Goal: Task Accomplishment & Management: Complete application form

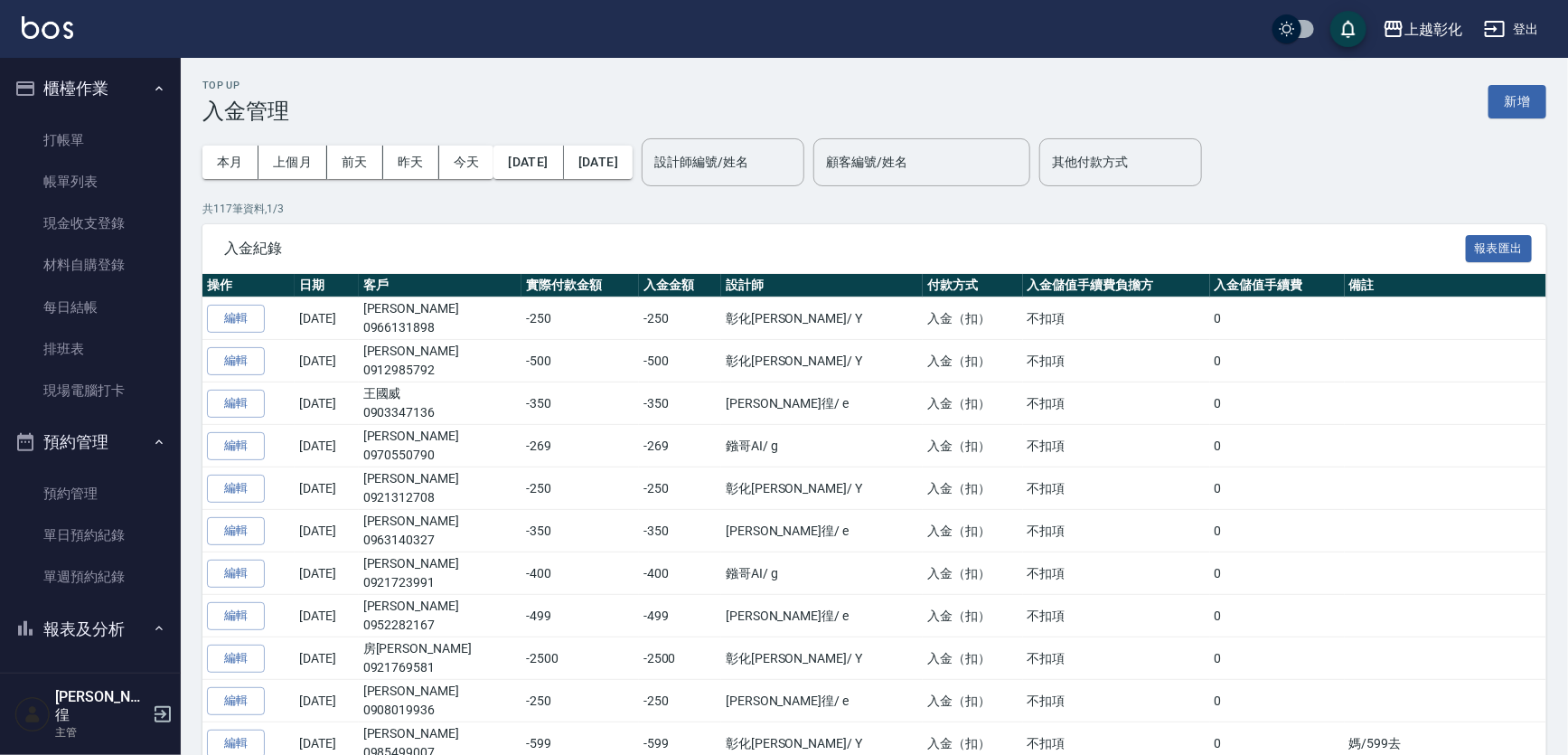
scroll to position [602, 0]
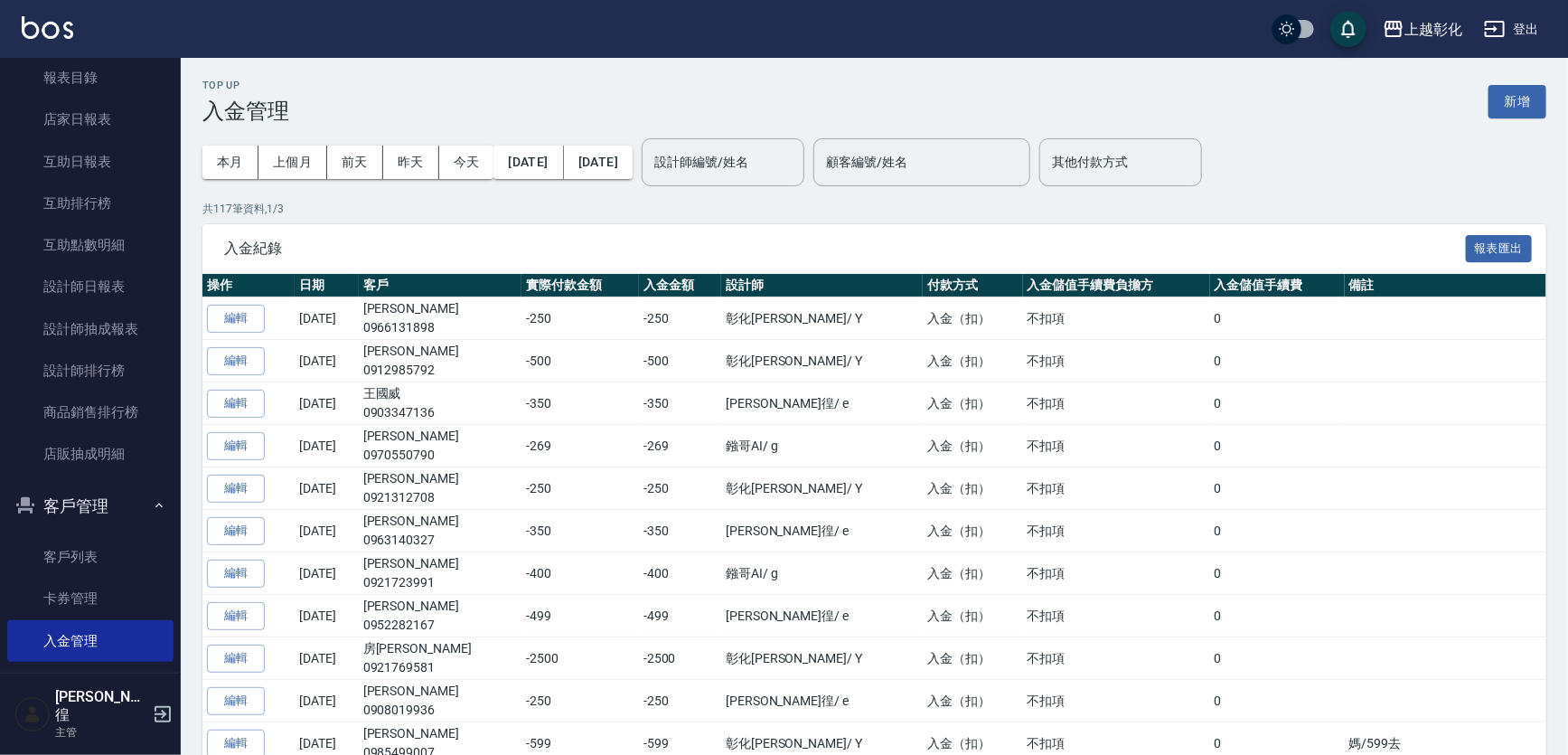
click at [76, 529] on ul "客戶列表 卡券管理 入金管理" at bounding box center [90, 598] width 167 height 140
click at [70, 560] on link "客戶列表" at bounding box center [90, 557] width 167 height 42
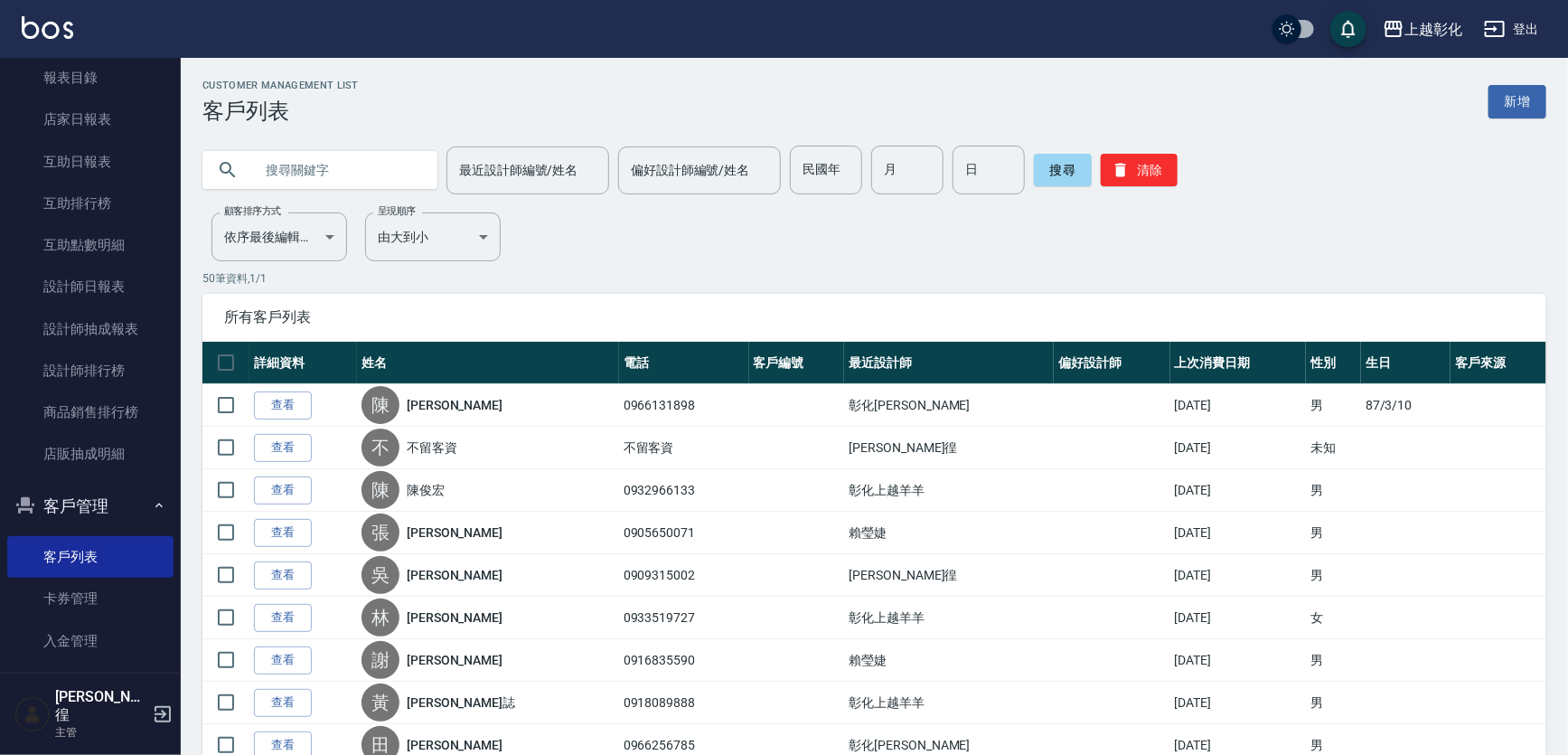
click at [380, 188] on input "text" at bounding box center [337, 170] width 170 height 49
type input "0938339039"
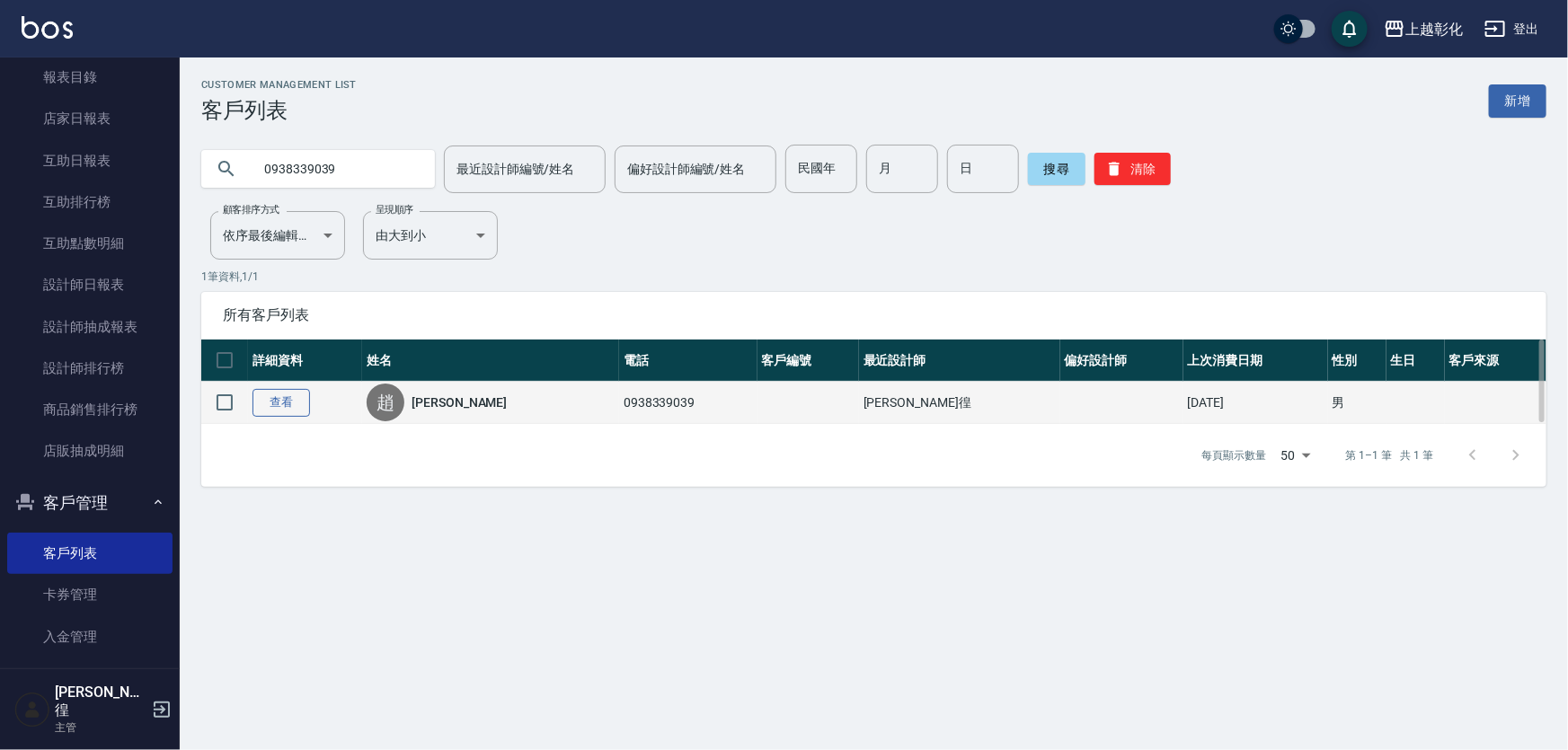
click at [271, 403] on link "查看" at bounding box center [281, 402] width 57 height 28
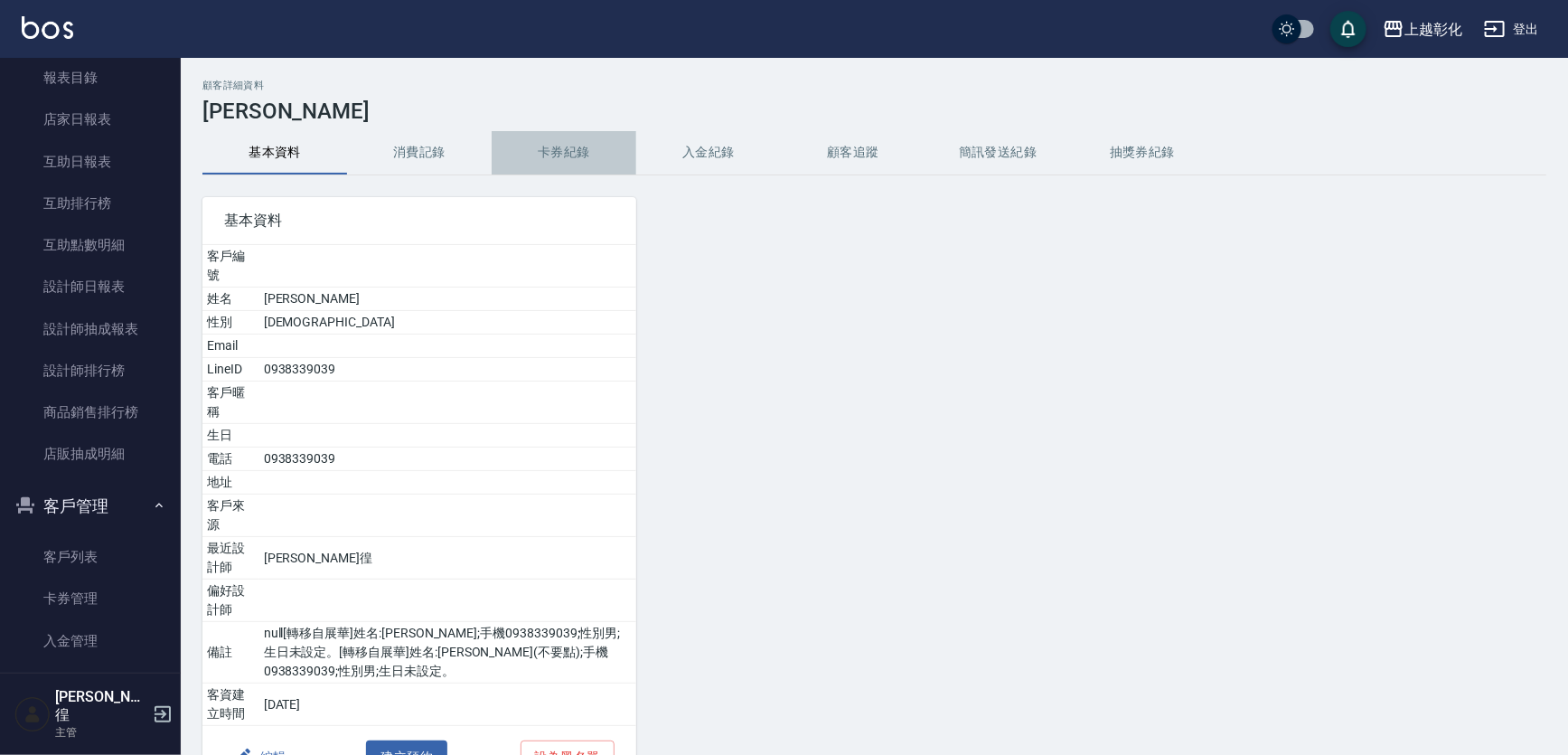
click at [544, 142] on button "卡券紀錄" at bounding box center [564, 153] width 145 height 44
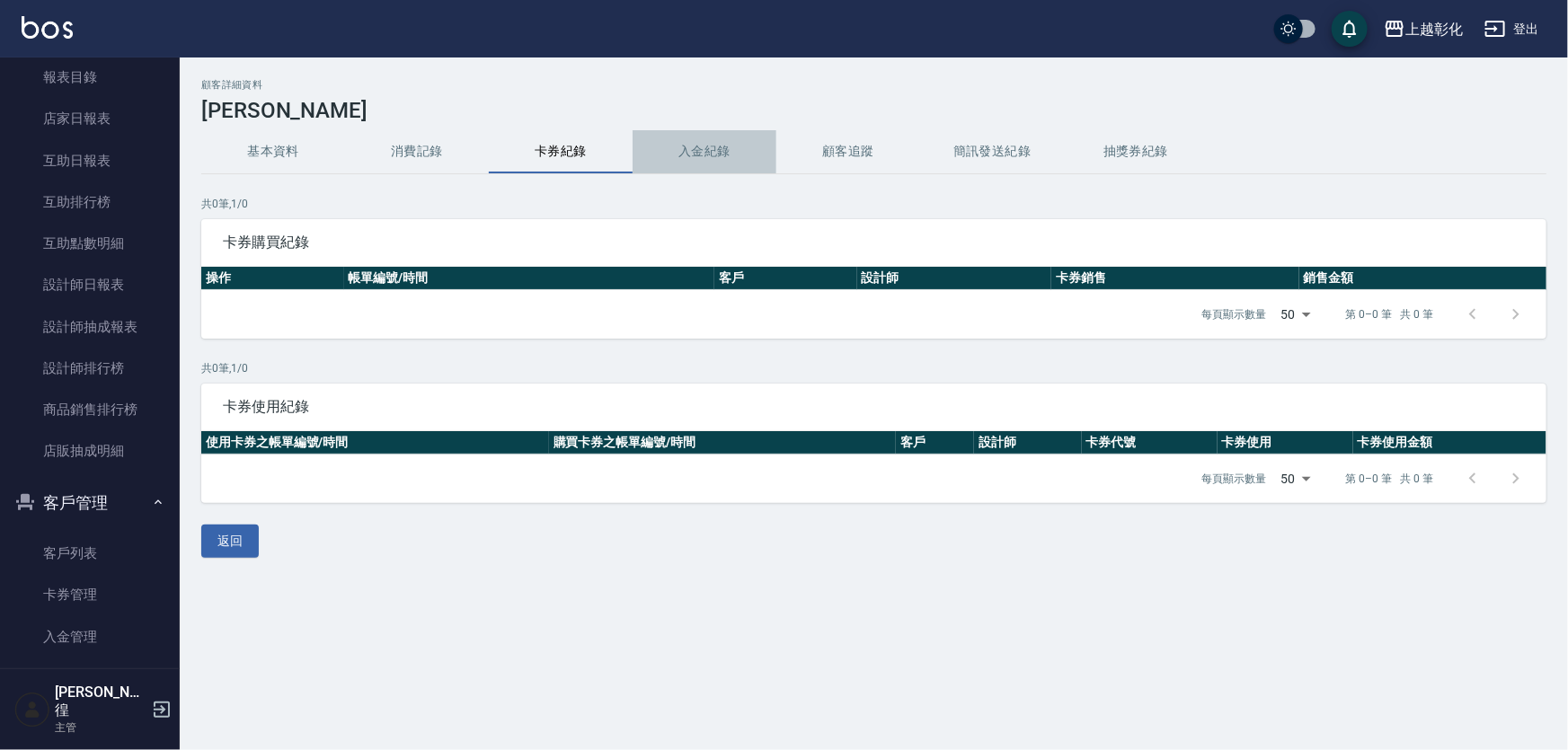
click at [733, 143] on button "入金紀錄" at bounding box center [704, 152] width 144 height 43
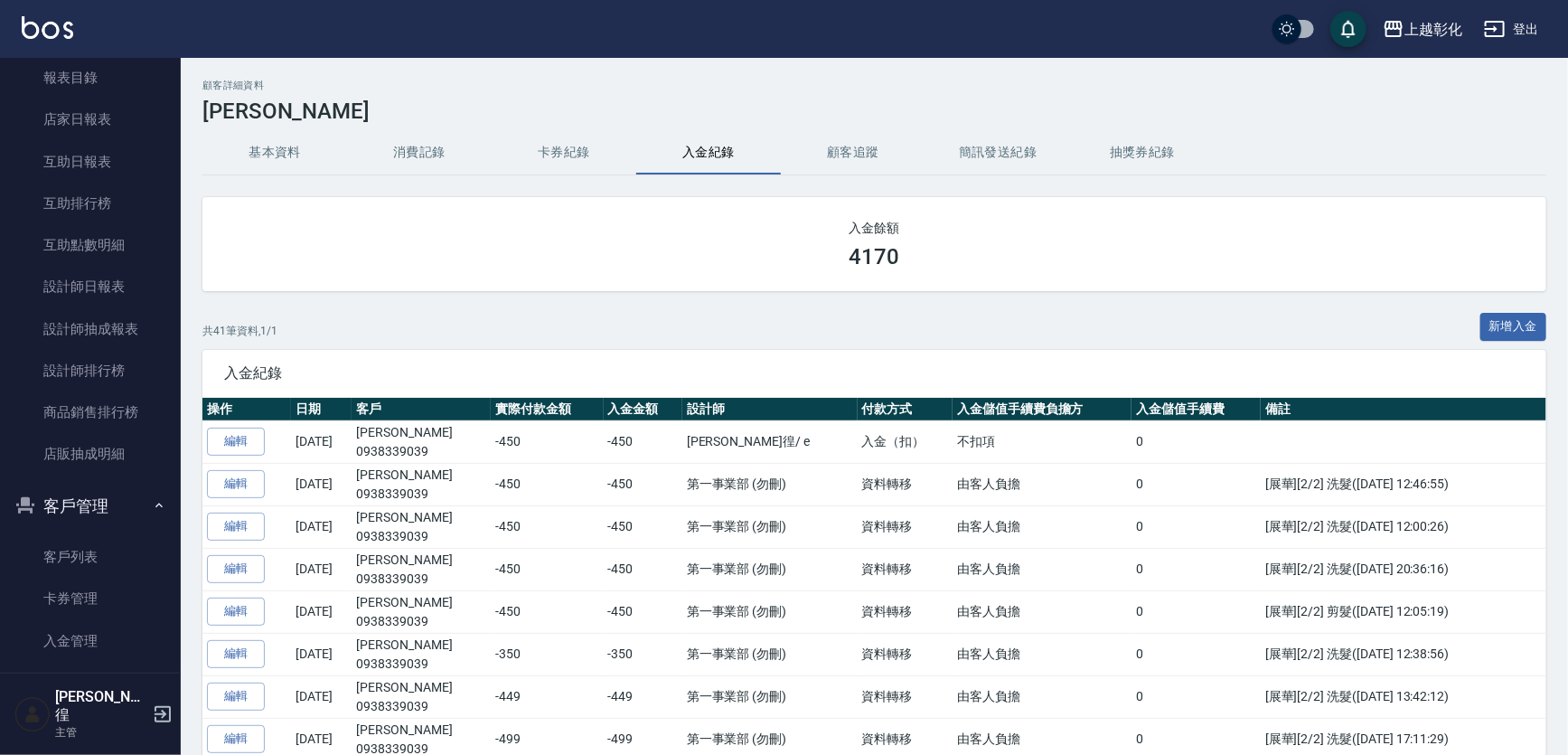
click at [1509, 315] on button "新增入金" at bounding box center [1512, 326] width 66 height 28
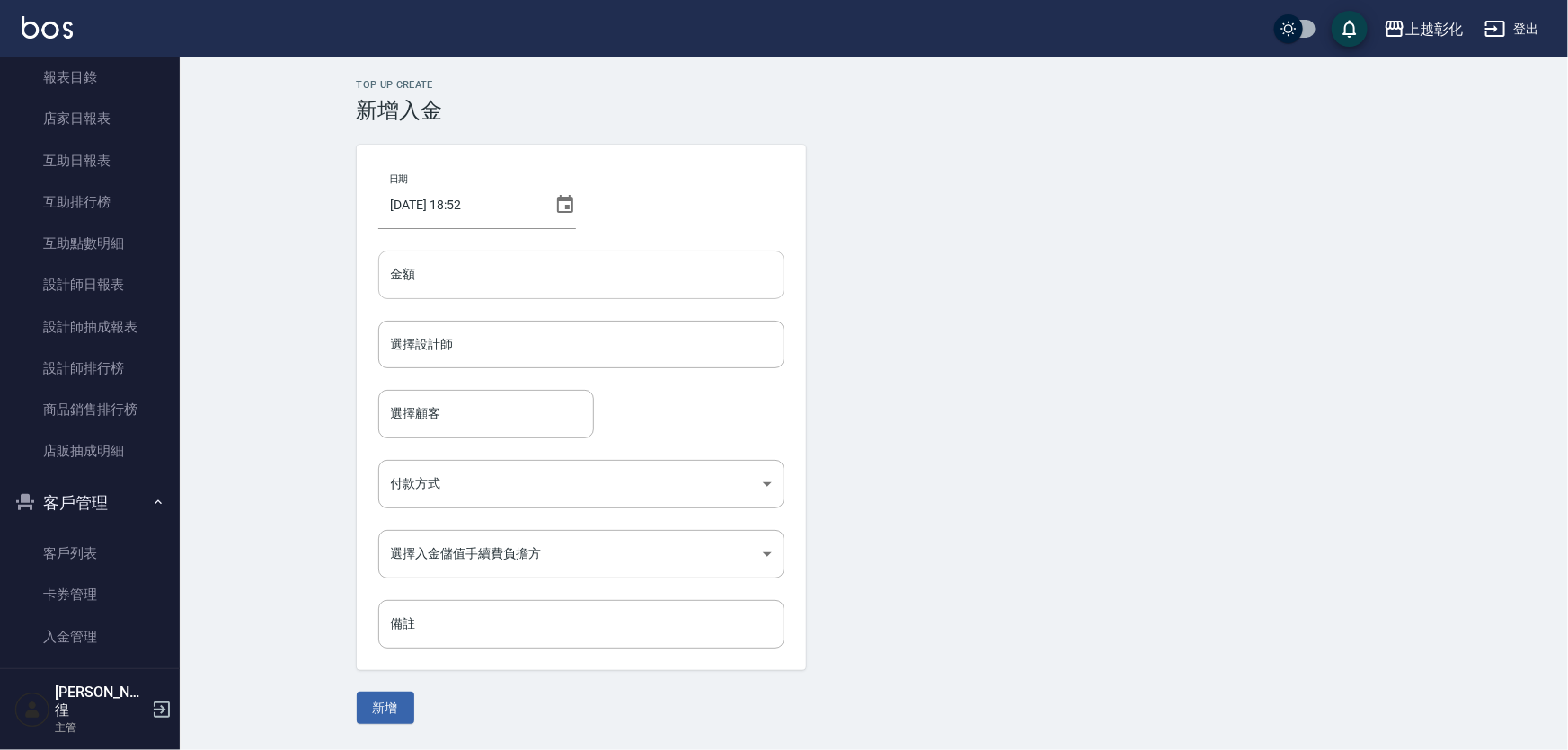
click at [662, 264] on input "金額" at bounding box center [582, 274] width 406 height 48
type input "-350"
click at [521, 260] on input "-350" at bounding box center [582, 274] width 406 height 48
click at [521, 269] on input "-350" at bounding box center [582, 274] width 406 height 48
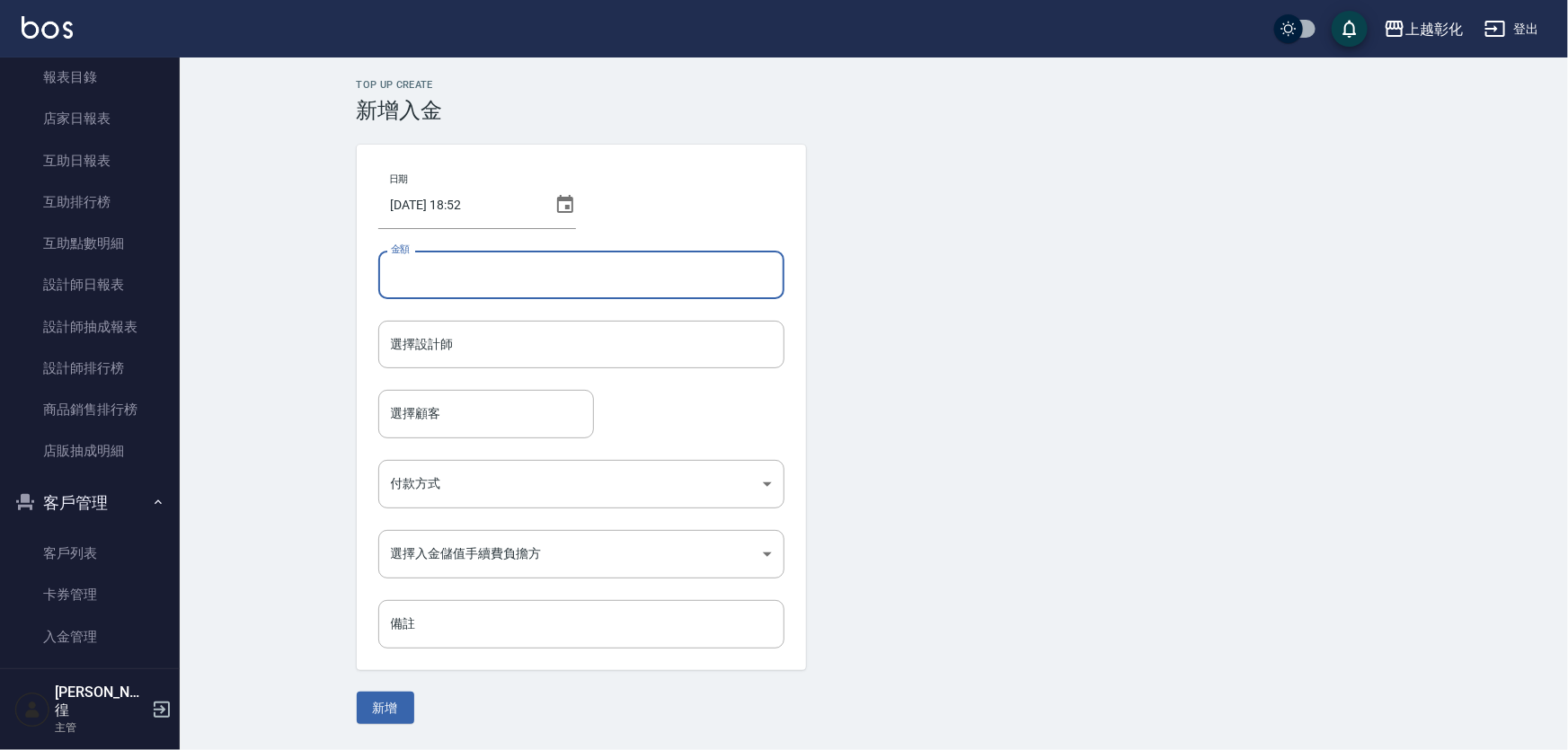
click at [521, 269] on input "金額" at bounding box center [582, 274] width 406 height 48
click at [521, 267] on input "金額" at bounding box center [582, 274] width 406 height 48
type input "-450"
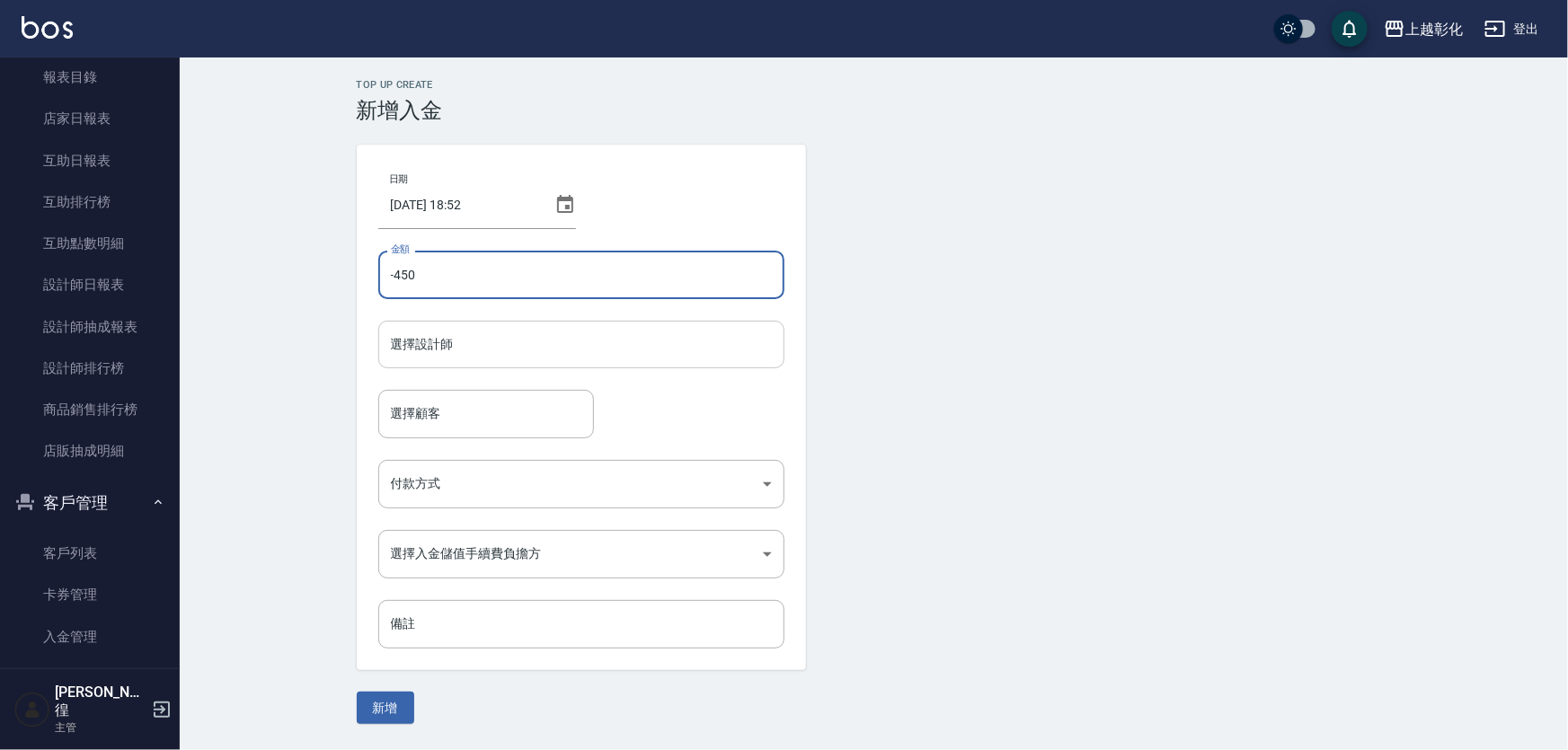
click at [483, 347] on input "選擇設計師" at bounding box center [581, 344] width 390 height 32
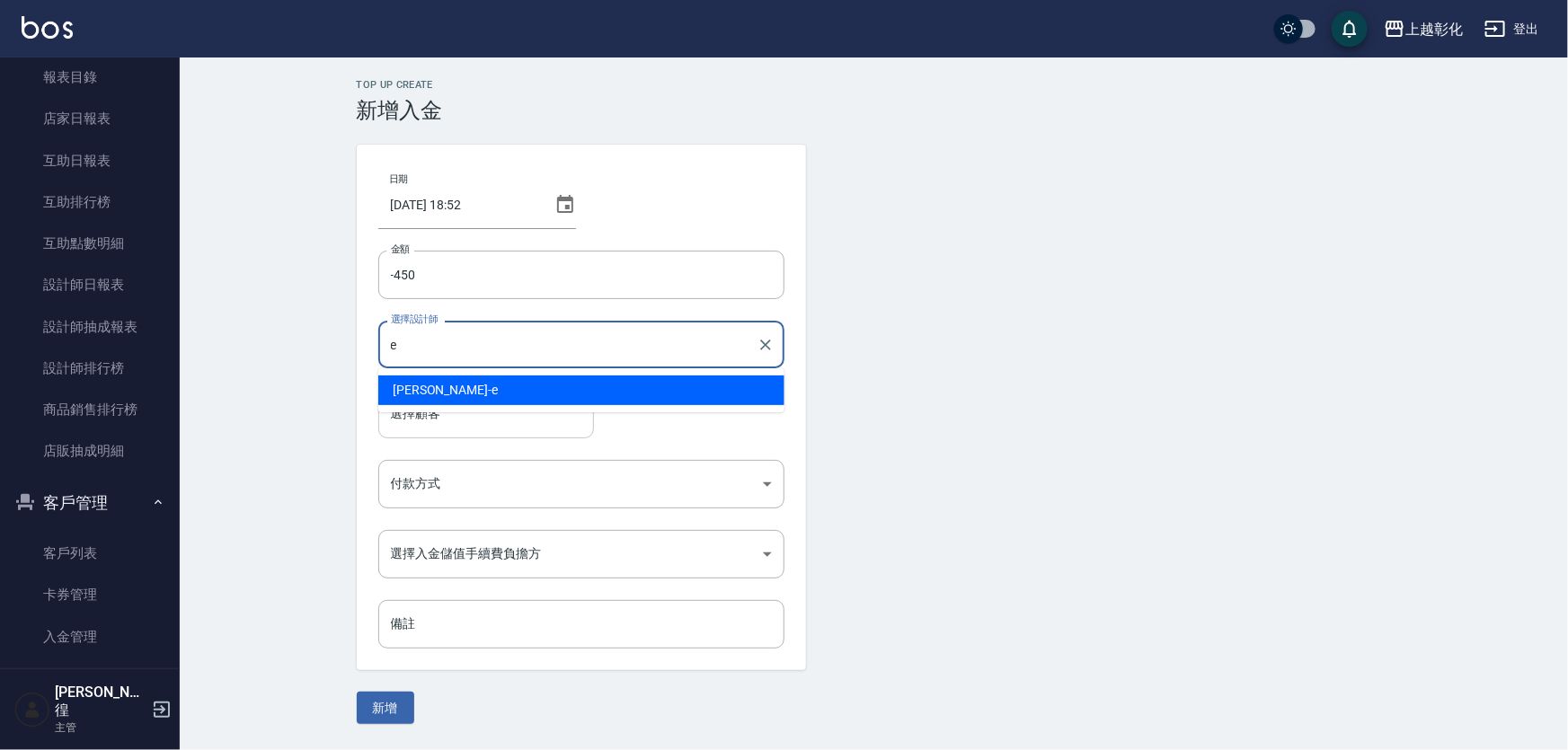
click at [464, 389] on div "[PERSON_NAME] -e" at bounding box center [582, 390] width 406 height 30
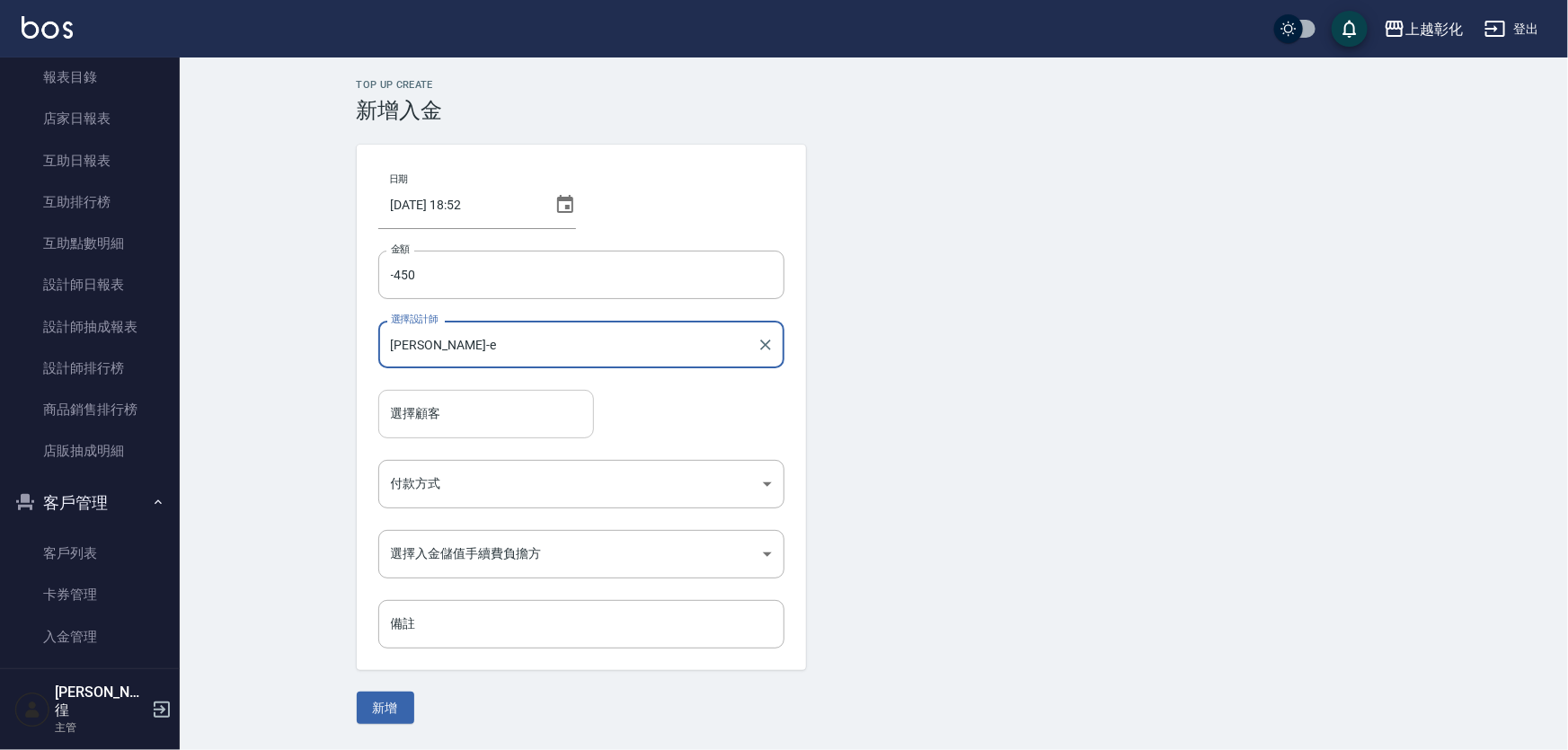
type input "[PERSON_NAME]-e"
click at [456, 405] on input "選擇顧客" at bounding box center [486, 414] width 199 height 32
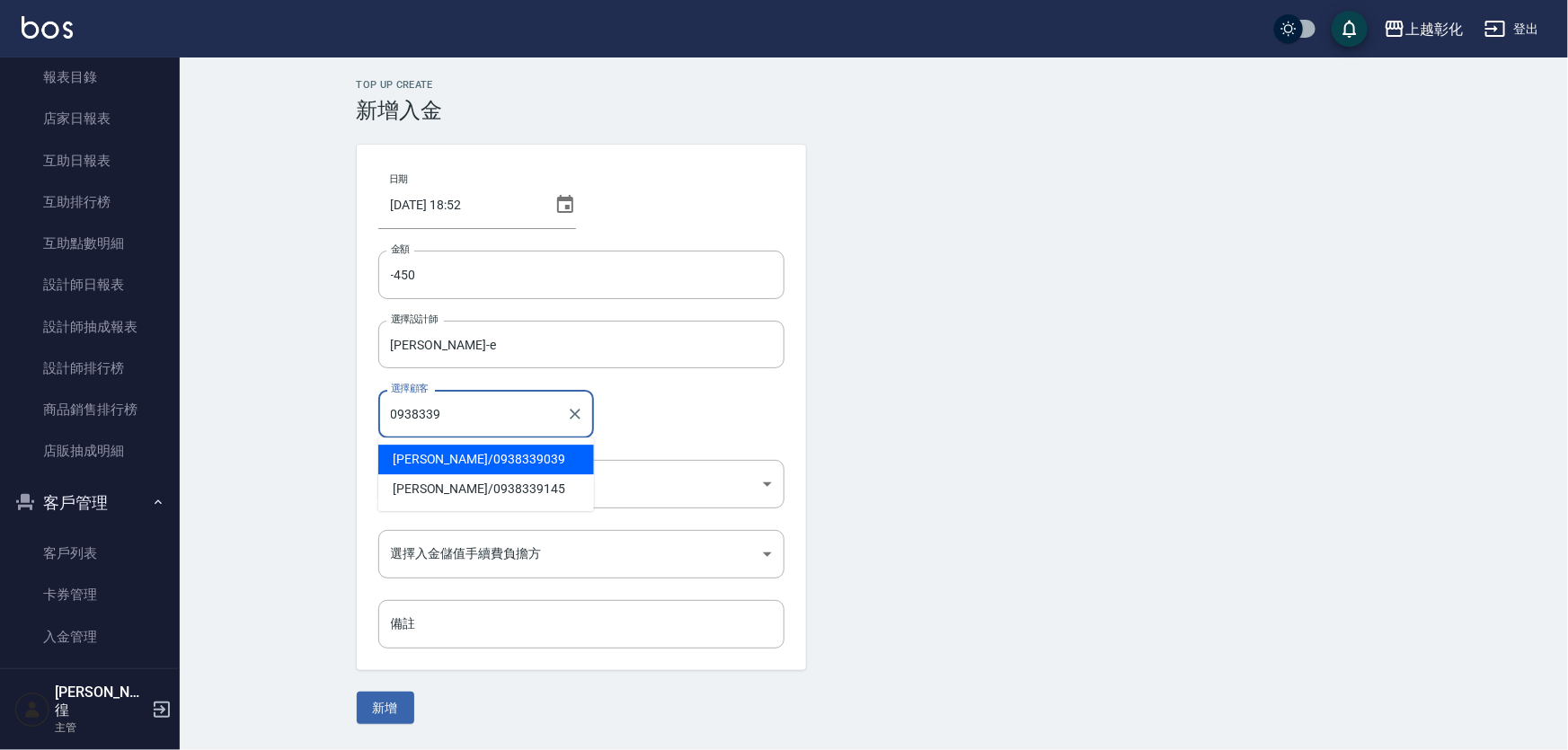
click at [440, 466] on span "[PERSON_NAME]/ 0938339039" at bounding box center [486, 459] width 216 height 30
type input "[PERSON_NAME]/0938339039"
click at [441, 497] on body "上越彰化 登出 櫃檯作業 打帳單 帳單列表 現金收支登錄 材料自購登錄 每日結帳 排班表 現場電腦打卡 預約管理 預約管理 單日預約紀錄 單週預約紀錄 報表及…" at bounding box center [784, 375] width 1568 height 750
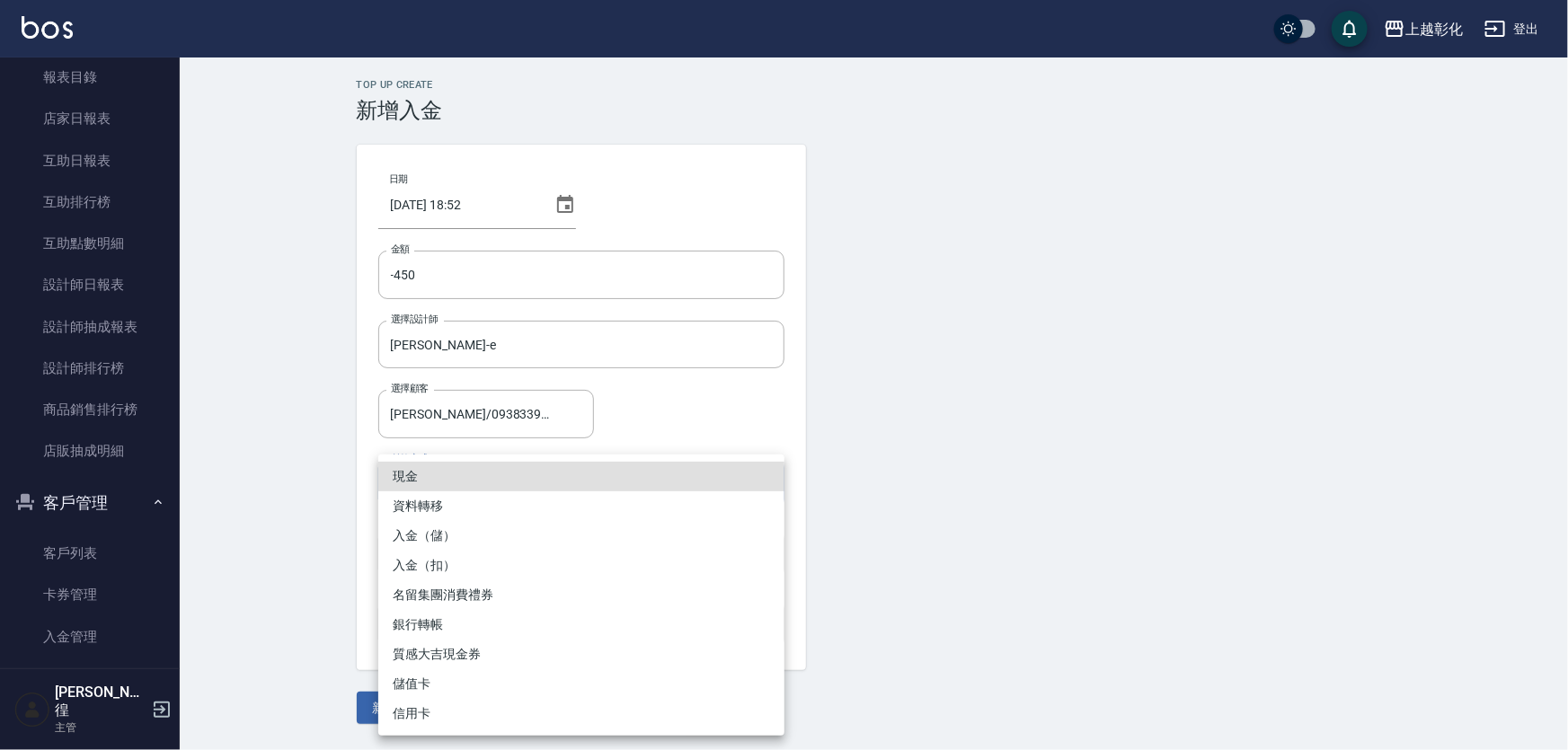
click at [449, 571] on li "入金（扣）" at bounding box center [582, 565] width 406 height 30
type input "入金（扣）"
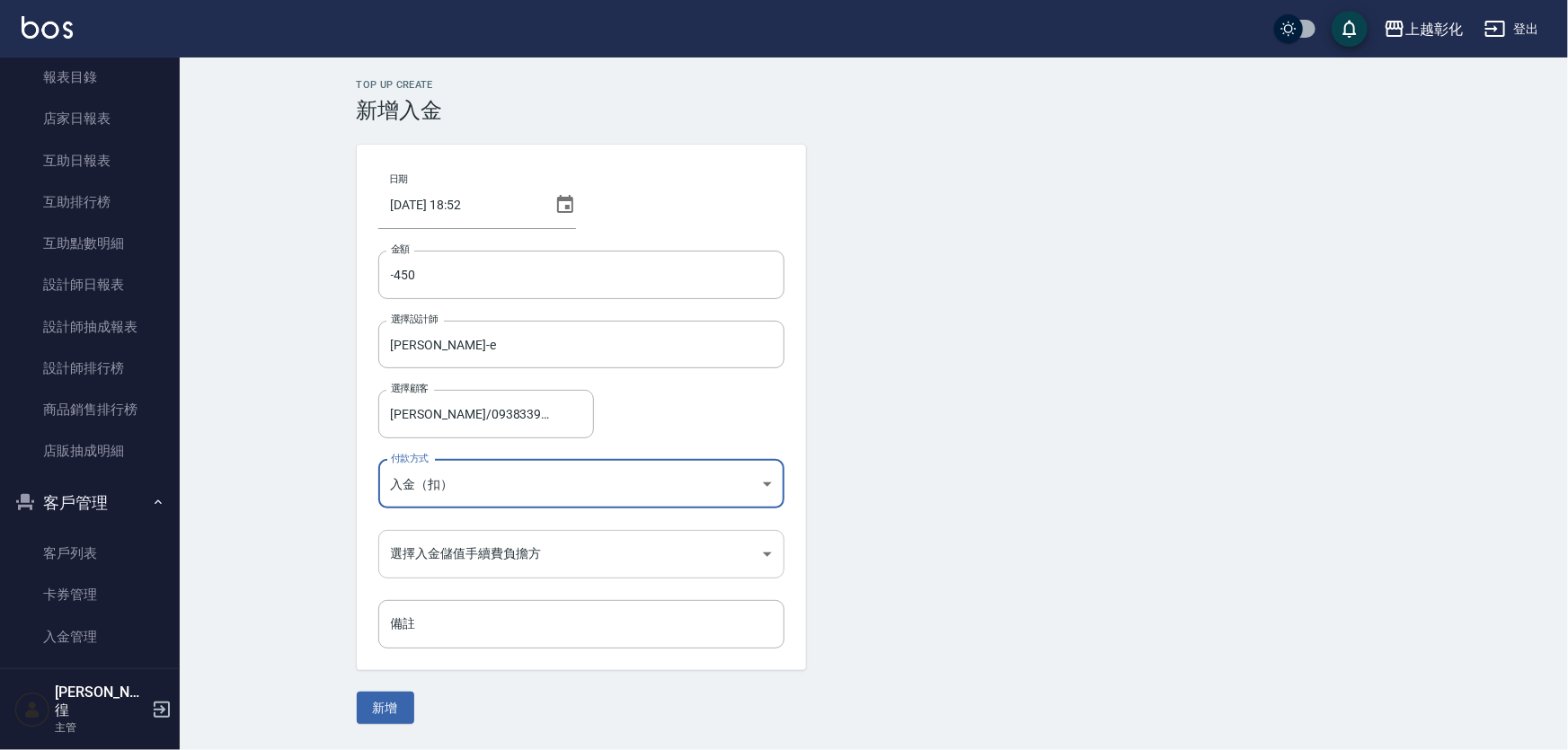
click at [449, 557] on body "上越彰化 登出 櫃檯作業 打帳單 帳單列表 現金收支登錄 材料自購登錄 每日結帳 排班表 現場電腦打卡 預約管理 預約管理 單日預約紀錄 單週預約紀錄 報表及…" at bounding box center [784, 375] width 1568 height 750
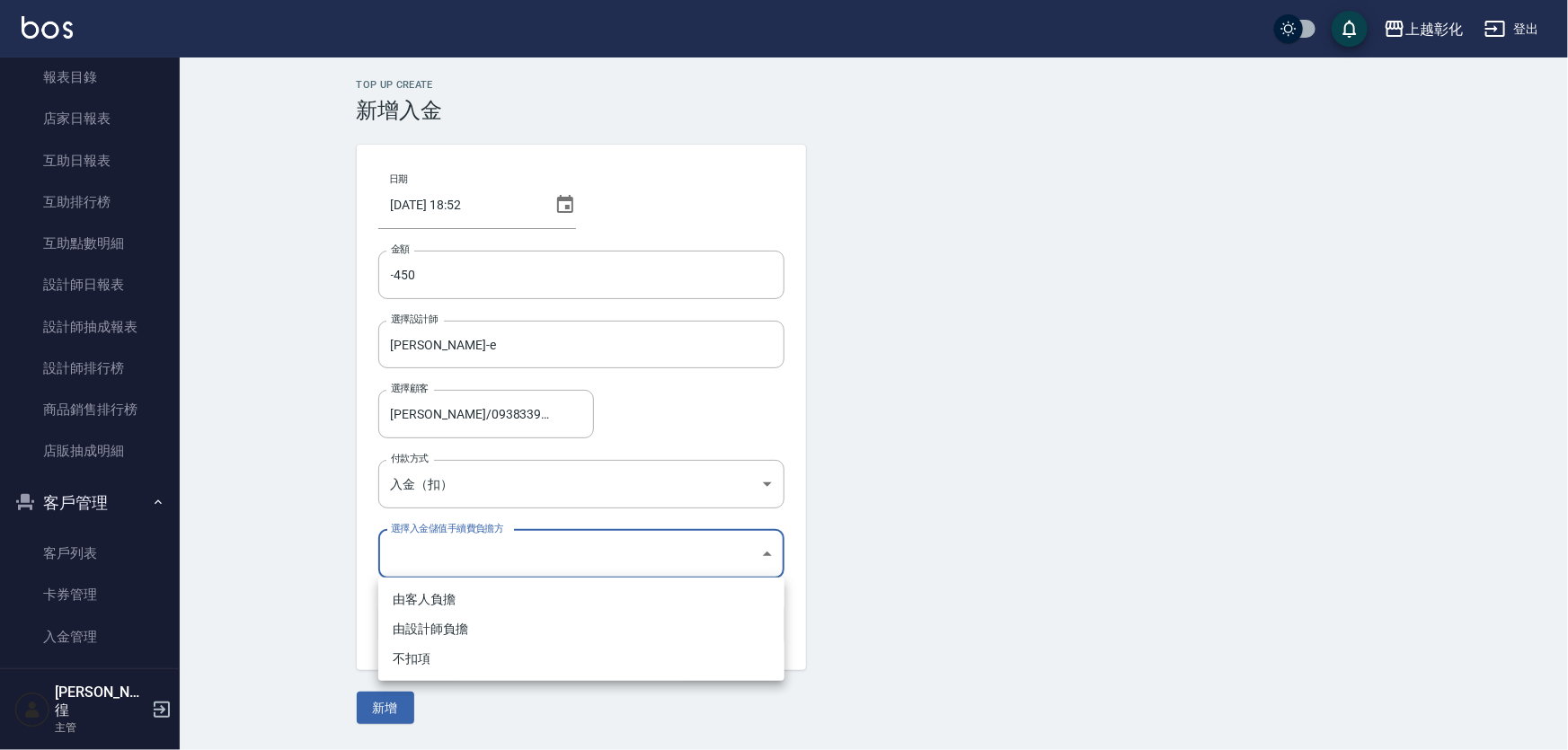
click at [447, 648] on li "不扣項" at bounding box center [582, 658] width 406 height 30
type input "WITHOUTHANDLINGFEE"
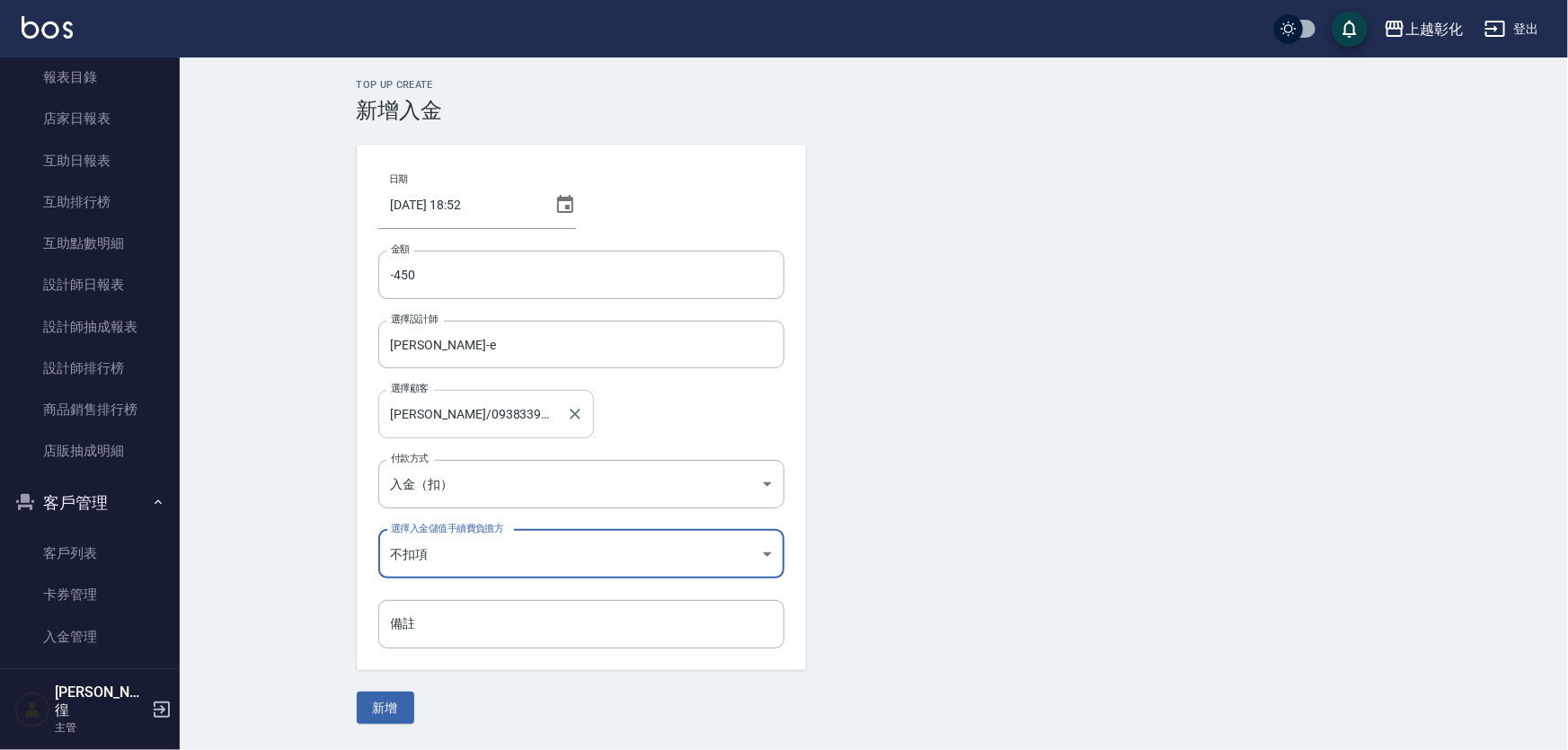
click at [507, 417] on input "[PERSON_NAME]/0938339039" at bounding box center [472, 414] width 173 height 32
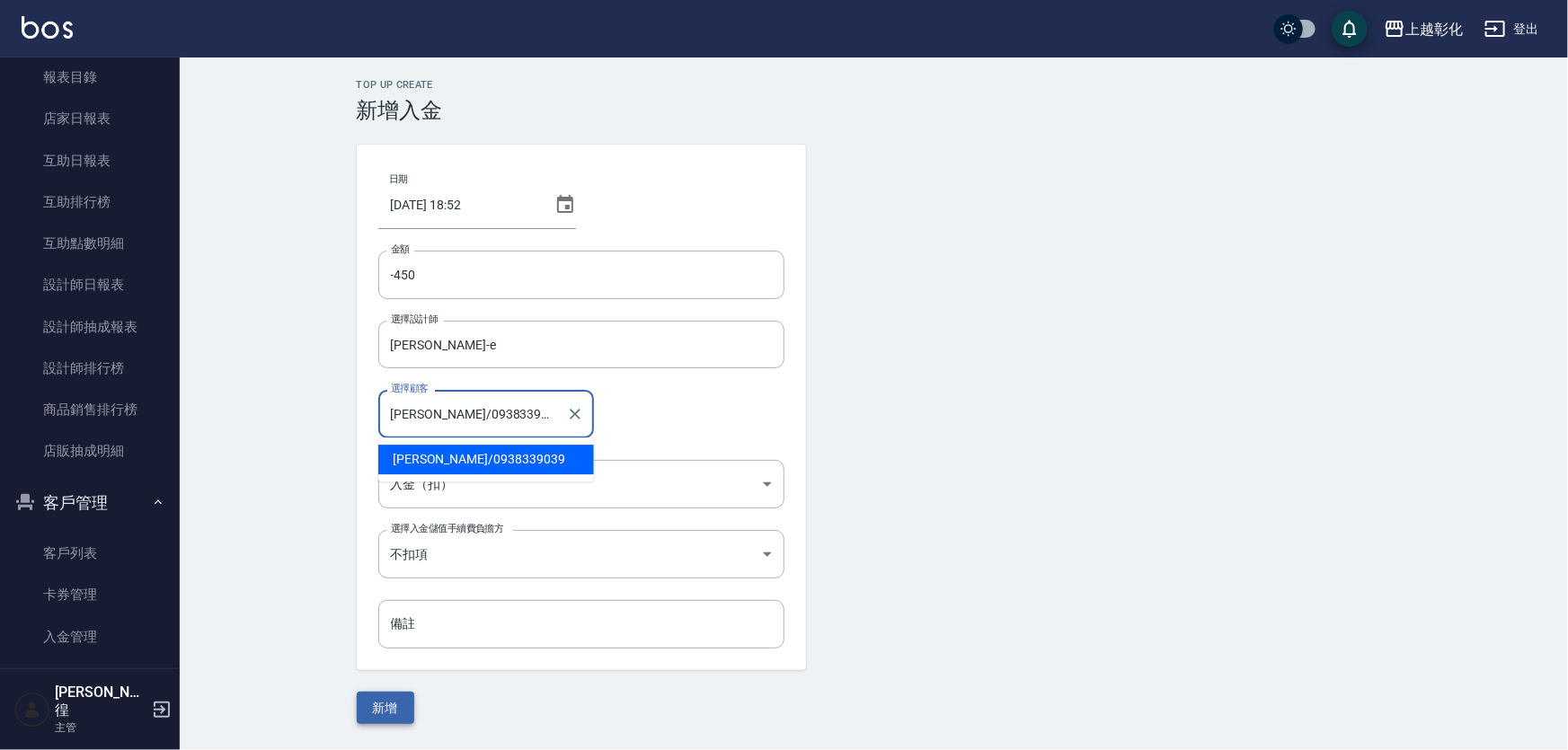
click at [398, 699] on button "新增" at bounding box center [386, 709] width 57 height 34
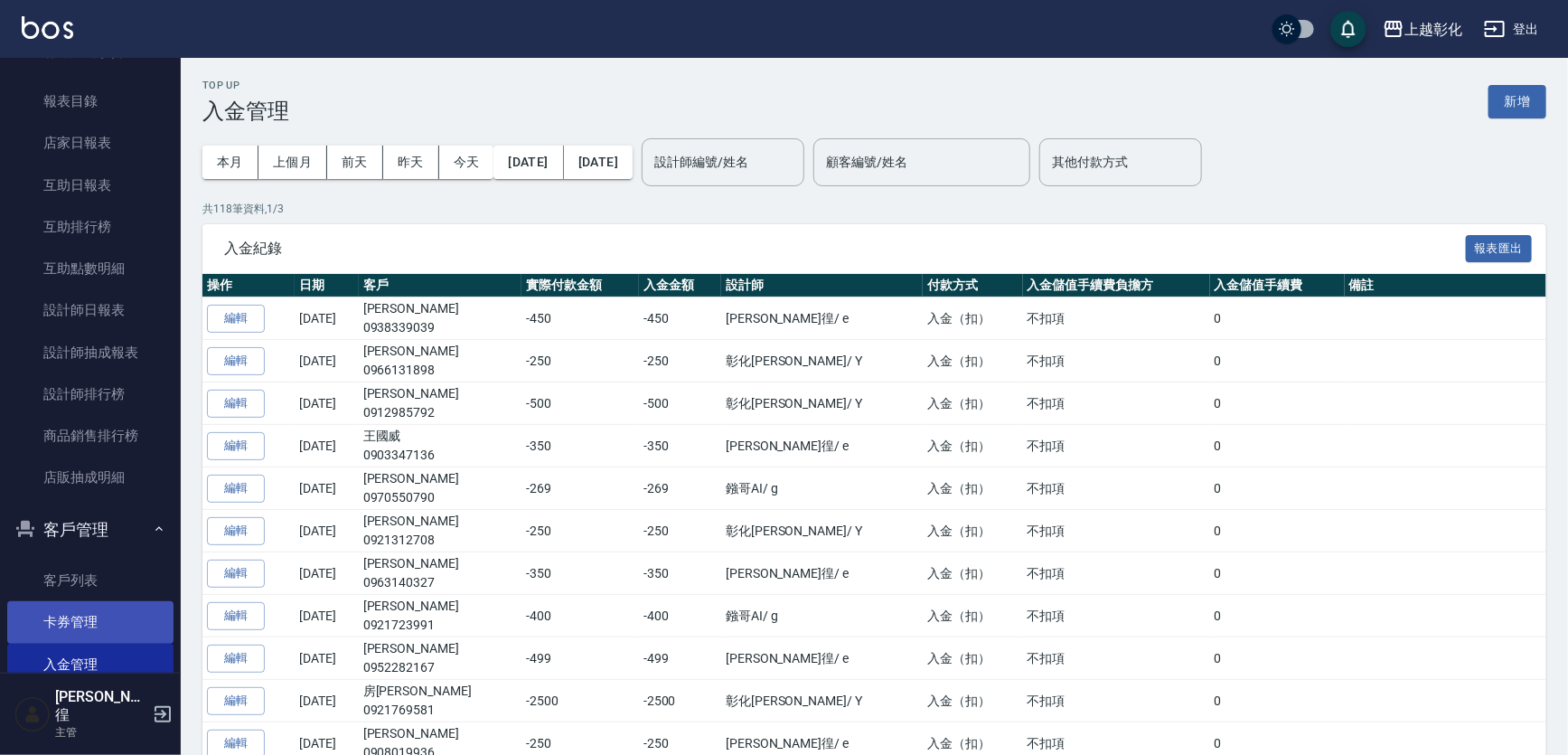
scroll to position [742, 0]
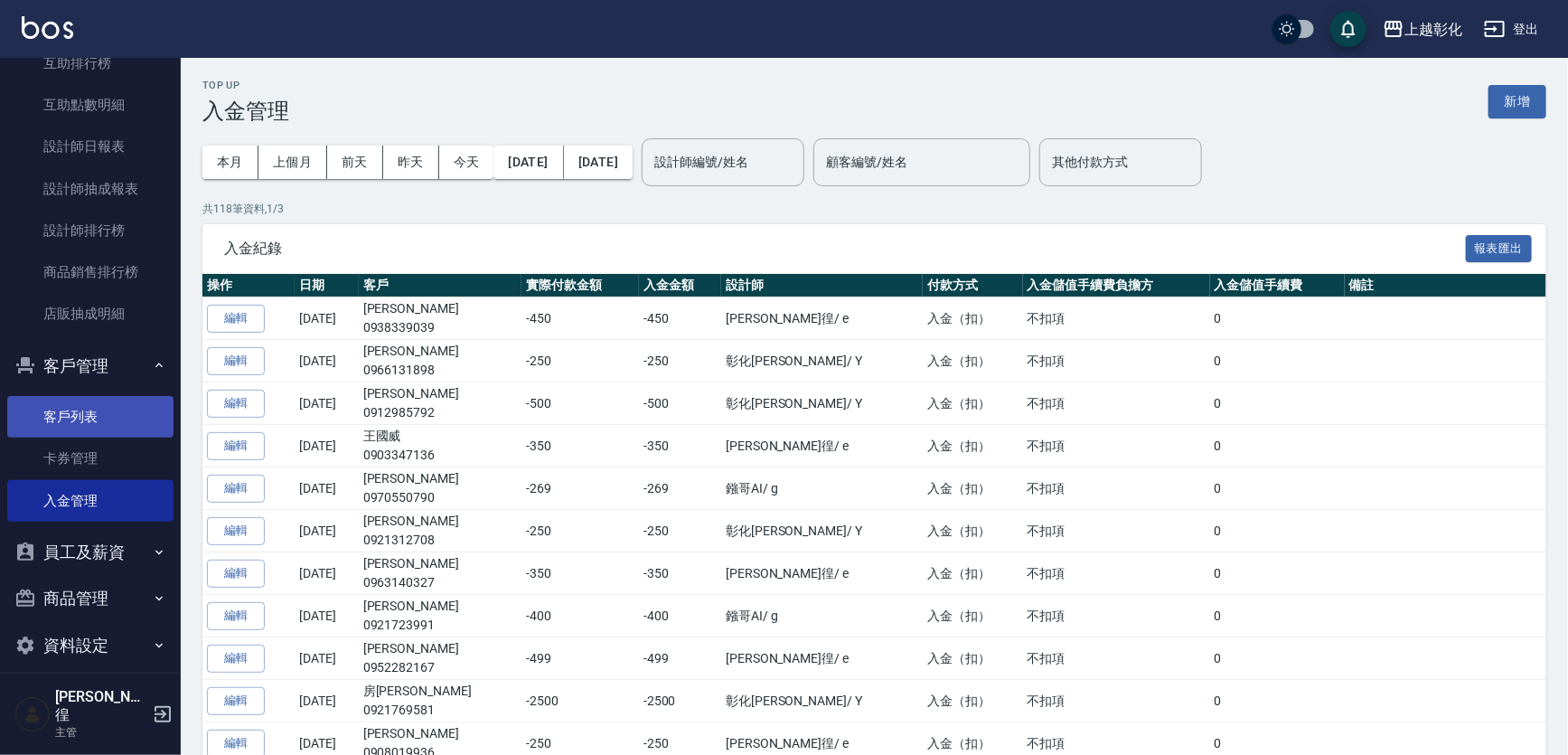
click at [90, 421] on link "客戶列表" at bounding box center [90, 417] width 167 height 42
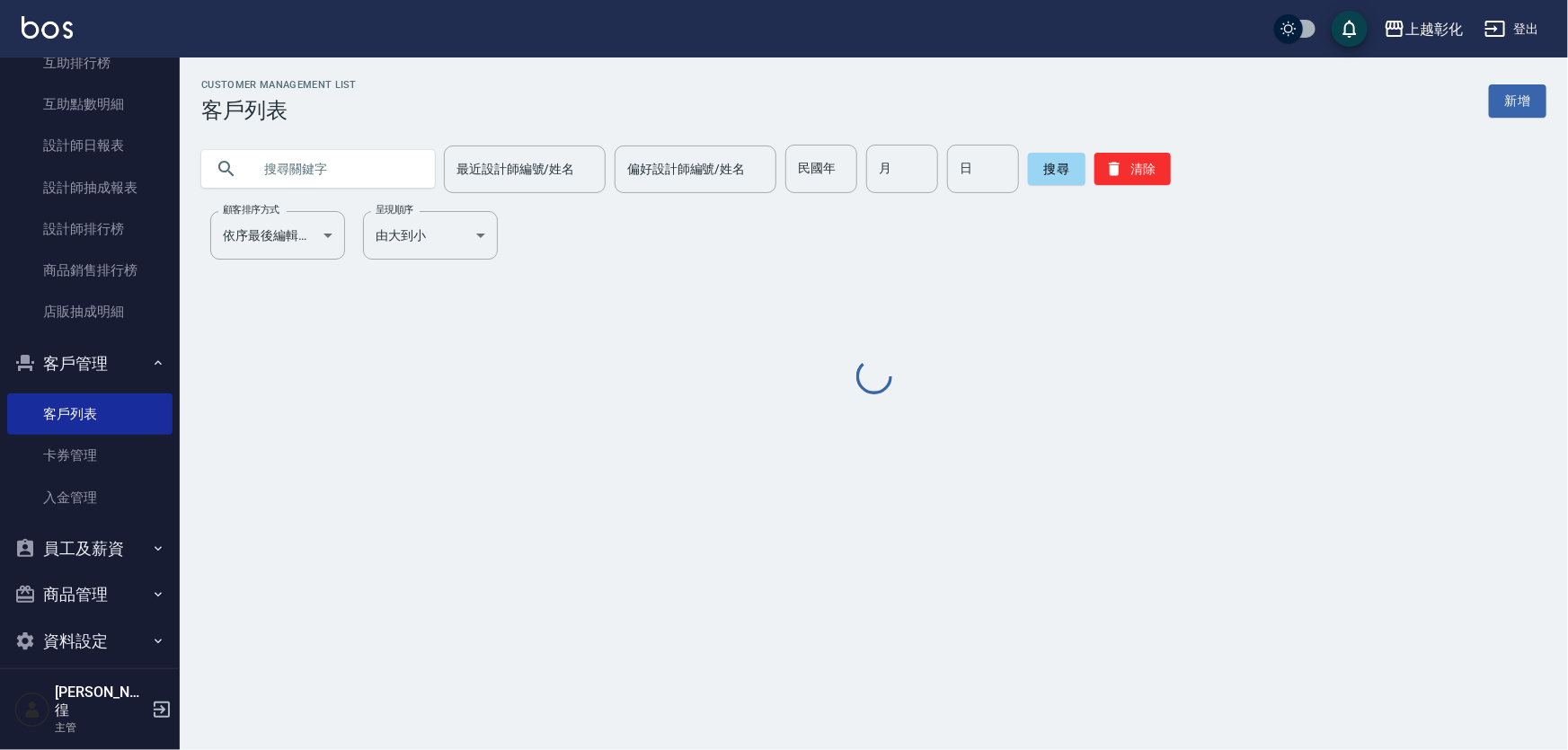
click at [344, 164] on input "text" at bounding box center [335, 169] width 169 height 48
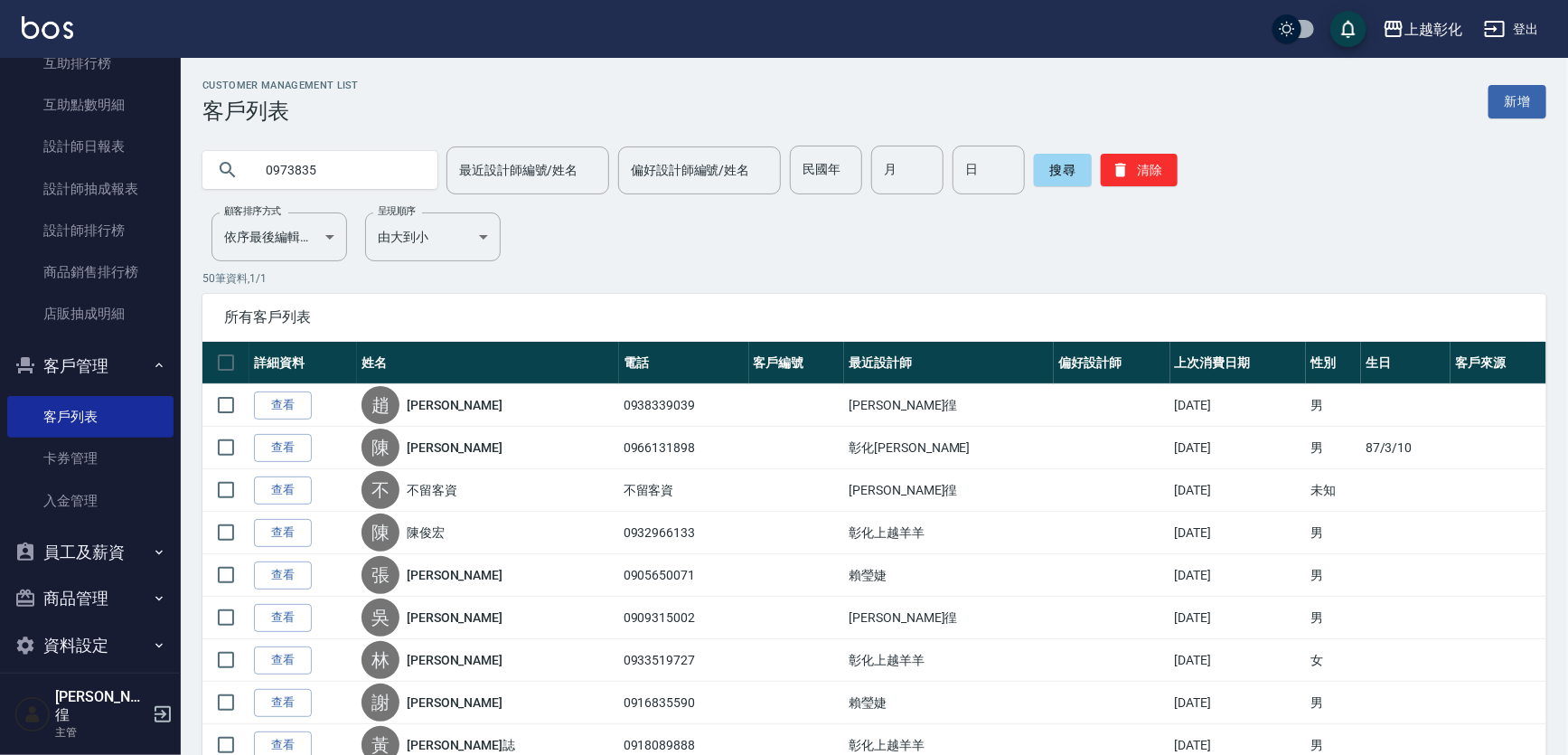
type input "0973835"
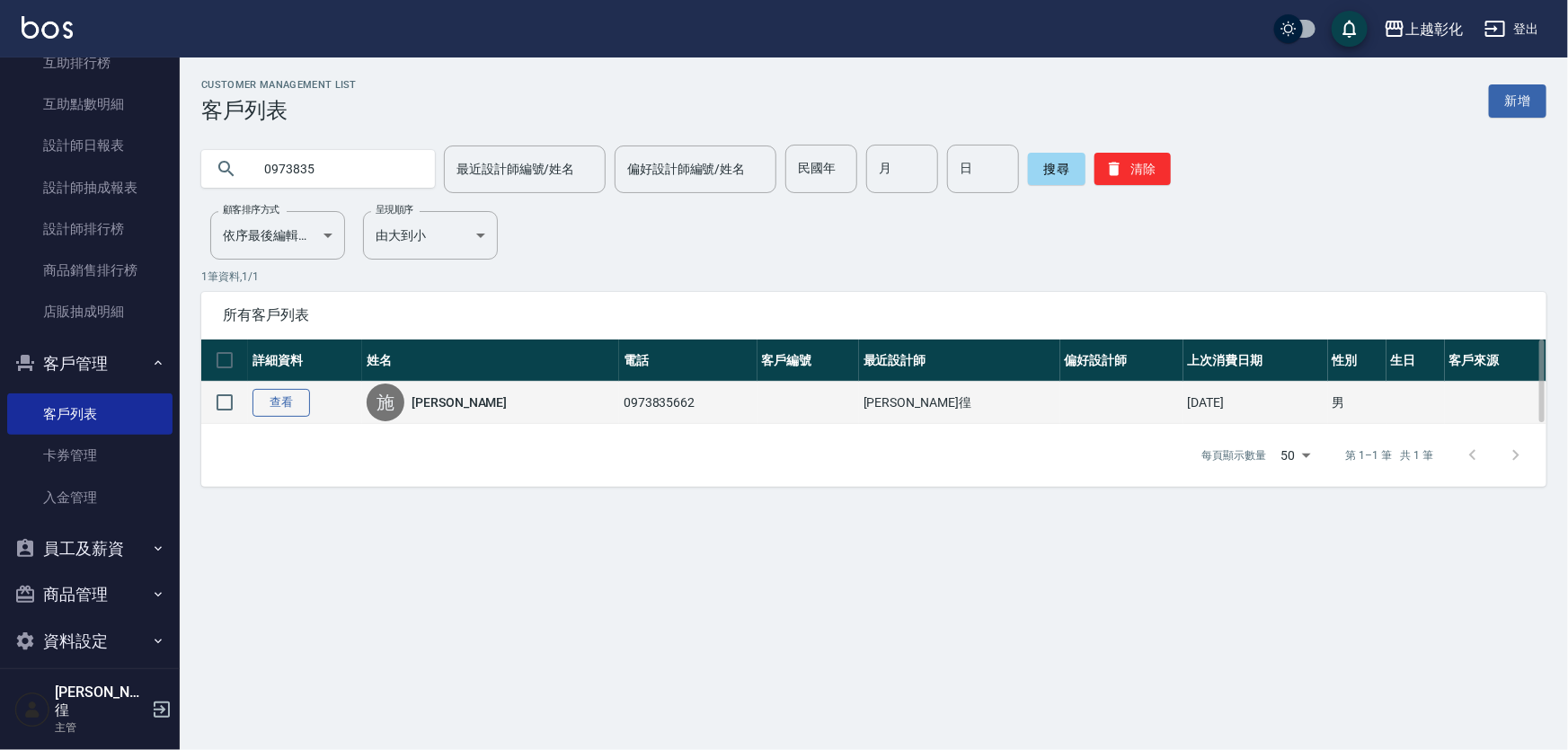
click at [288, 395] on link "查看" at bounding box center [281, 402] width 57 height 28
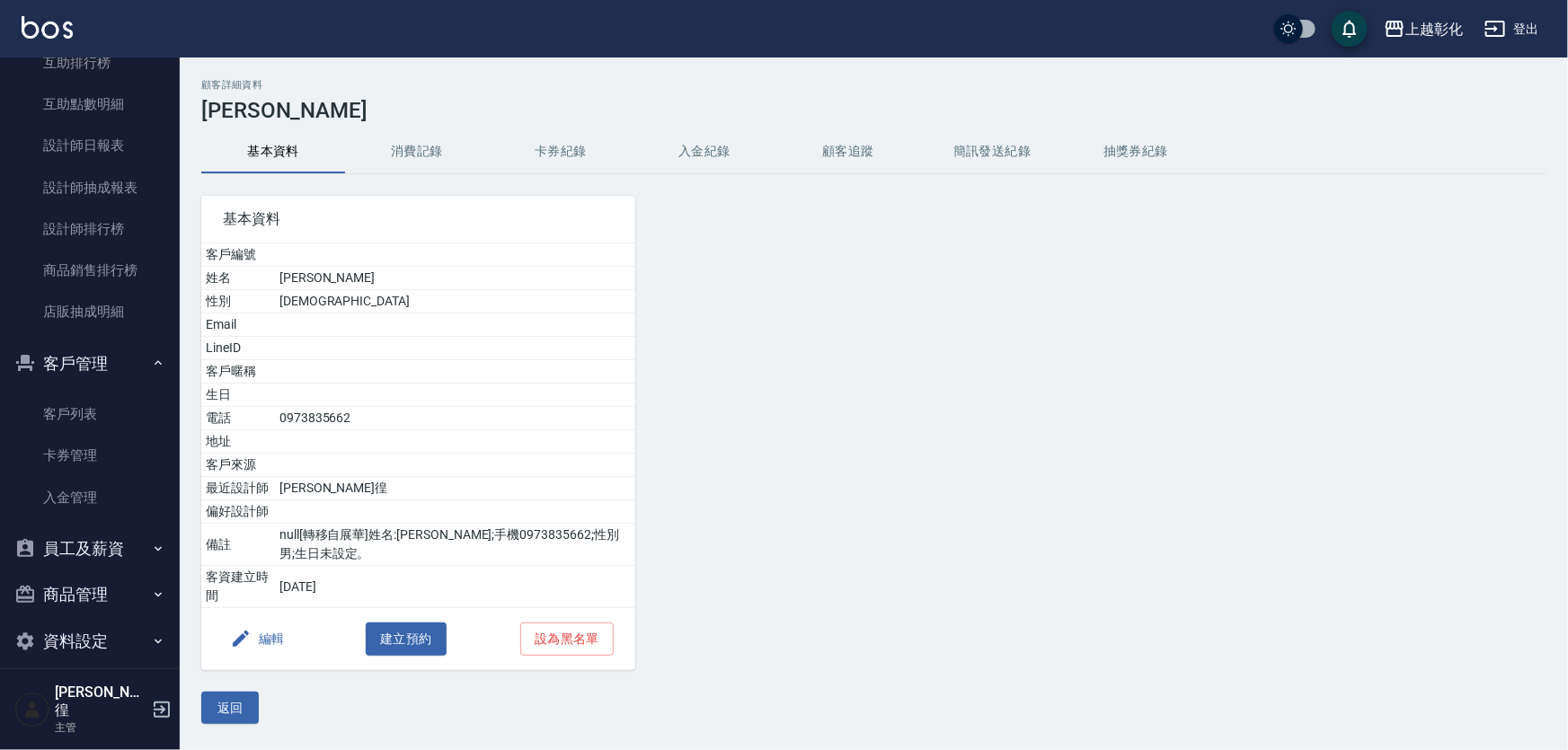
drag, startPoint x: 523, startPoint y: 176, endPoint x: 560, endPoint y: 167, distance: 38.1
click at [524, 176] on div "基本資料 客戶編號 姓名 [PERSON_NAME] 性別 [DEMOGRAPHIC_DATA] Email LineID 客戶暱稱 生日 電話 [PHONE…" at bounding box center [407, 422] width 456 height 496
click at [657, 143] on button "入金紀錄" at bounding box center [704, 152] width 144 height 43
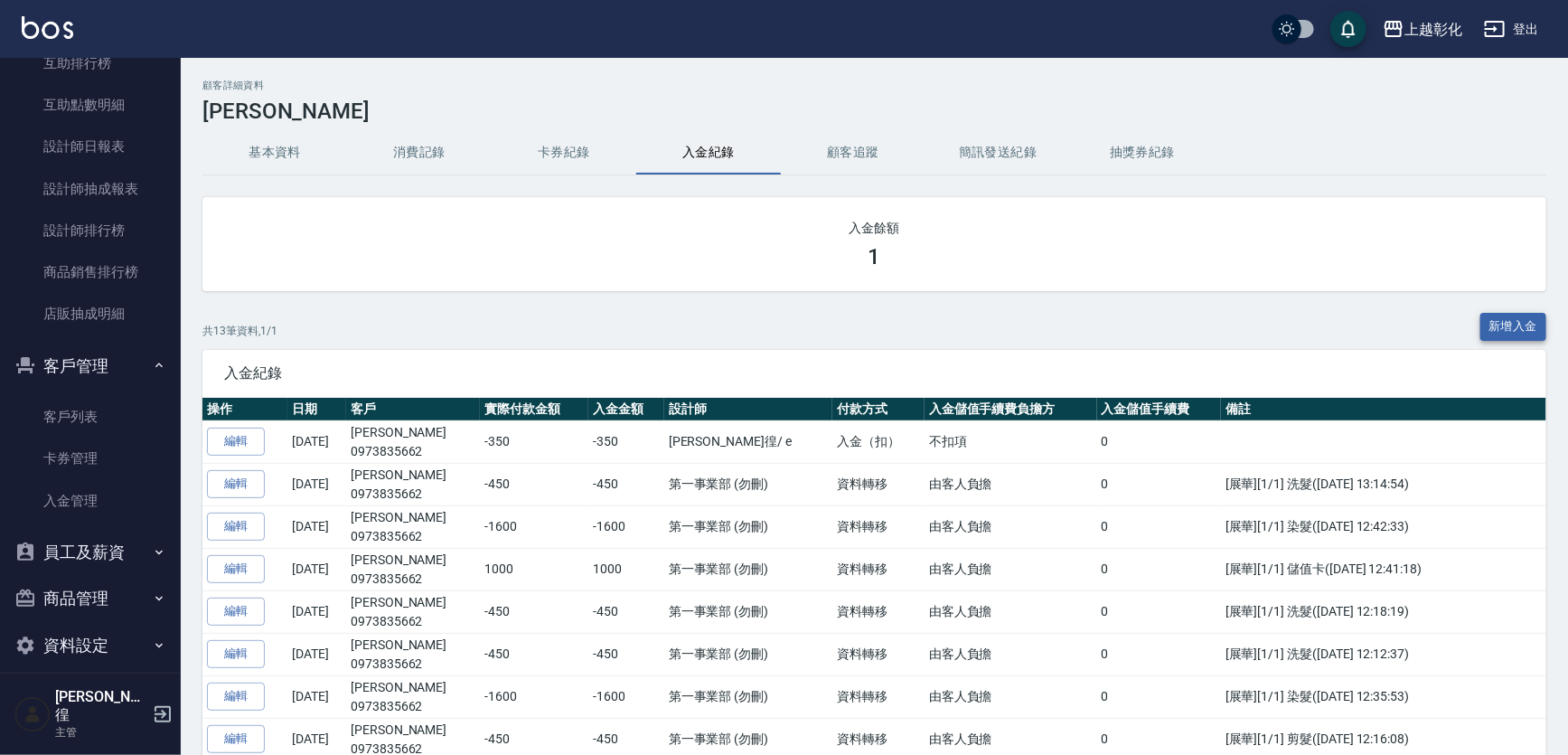
click at [1508, 322] on button "新增入金" at bounding box center [1512, 326] width 66 height 28
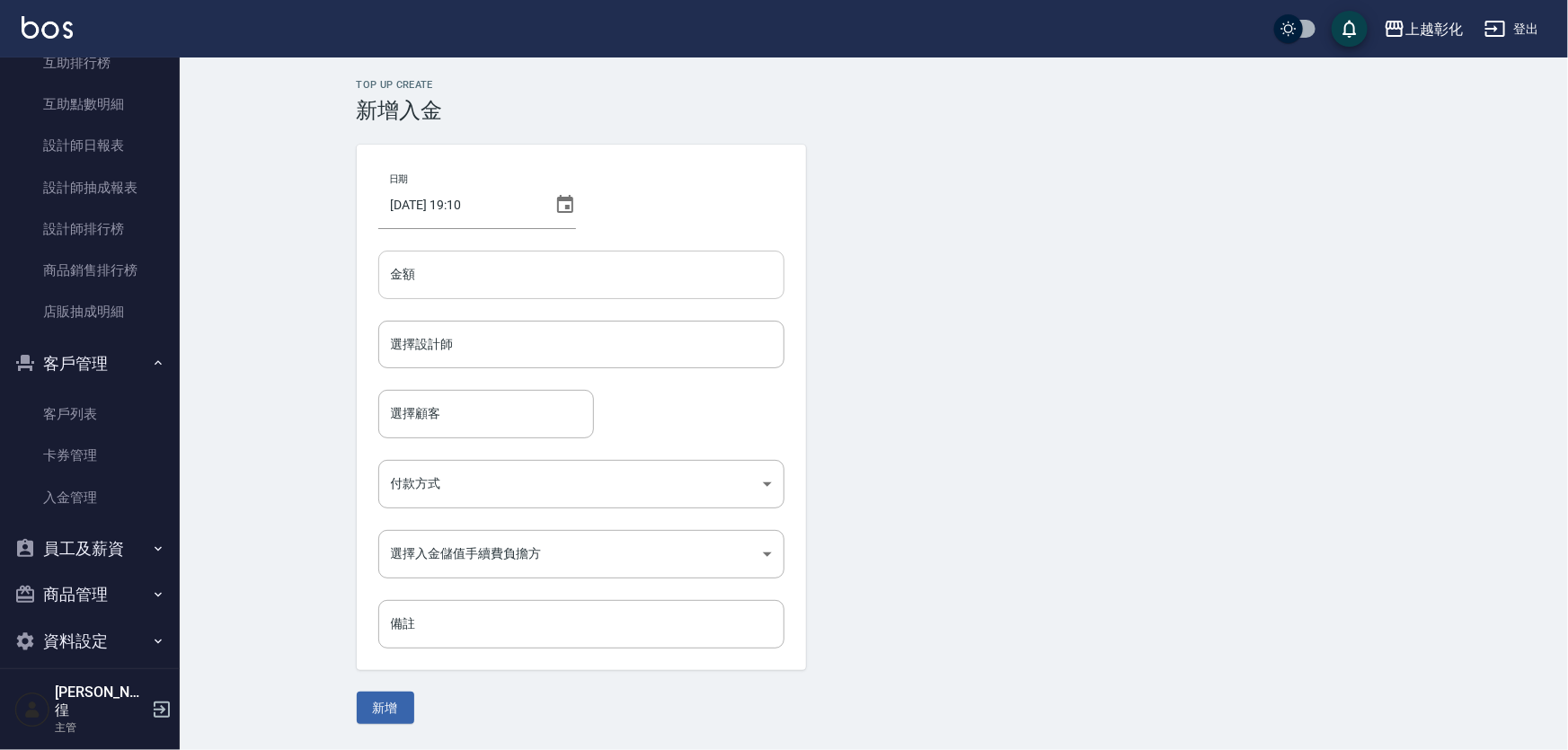
click at [449, 296] on input "金額" at bounding box center [582, 274] width 406 height 48
type input "3000"
click at [464, 330] on input "選擇設計師" at bounding box center [581, 344] width 390 height 32
type input "[PERSON_NAME]-e"
click at [463, 425] on input "選擇顧客" at bounding box center [486, 414] width 199 height 32
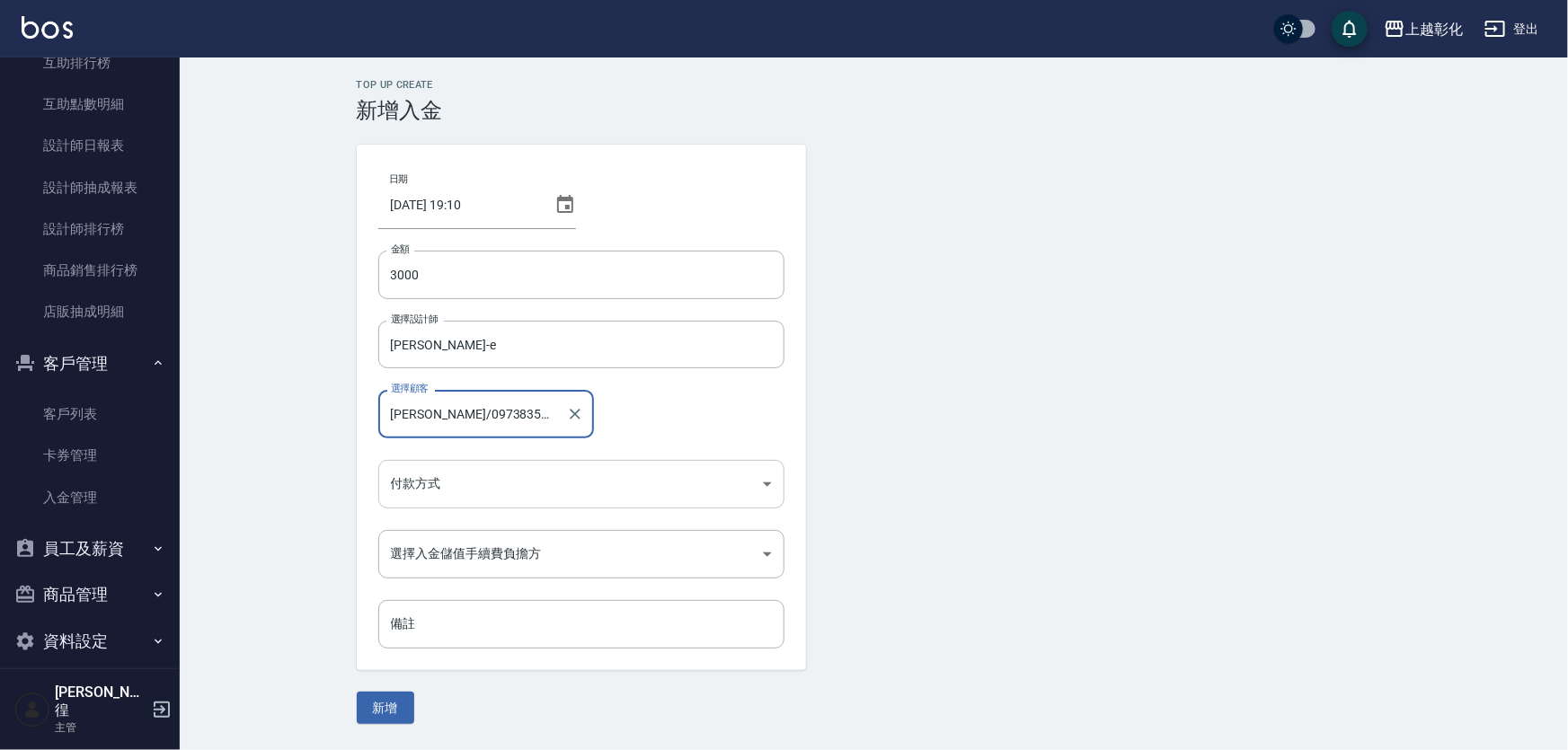
type input "[PERSON_NAME]/0973835662"
click at [461, 470] on body "上越彰化 登出 櫃檯作業 打帳單 帳單列表 現金收支登錄 材料自購登錄 每日結帳 排班表 現場電腦打卡 預約管理 預約管理 單日預約紀錄 單週預約紀錄 報表及…" at bounding box center [784, 375] width 1568 height 750
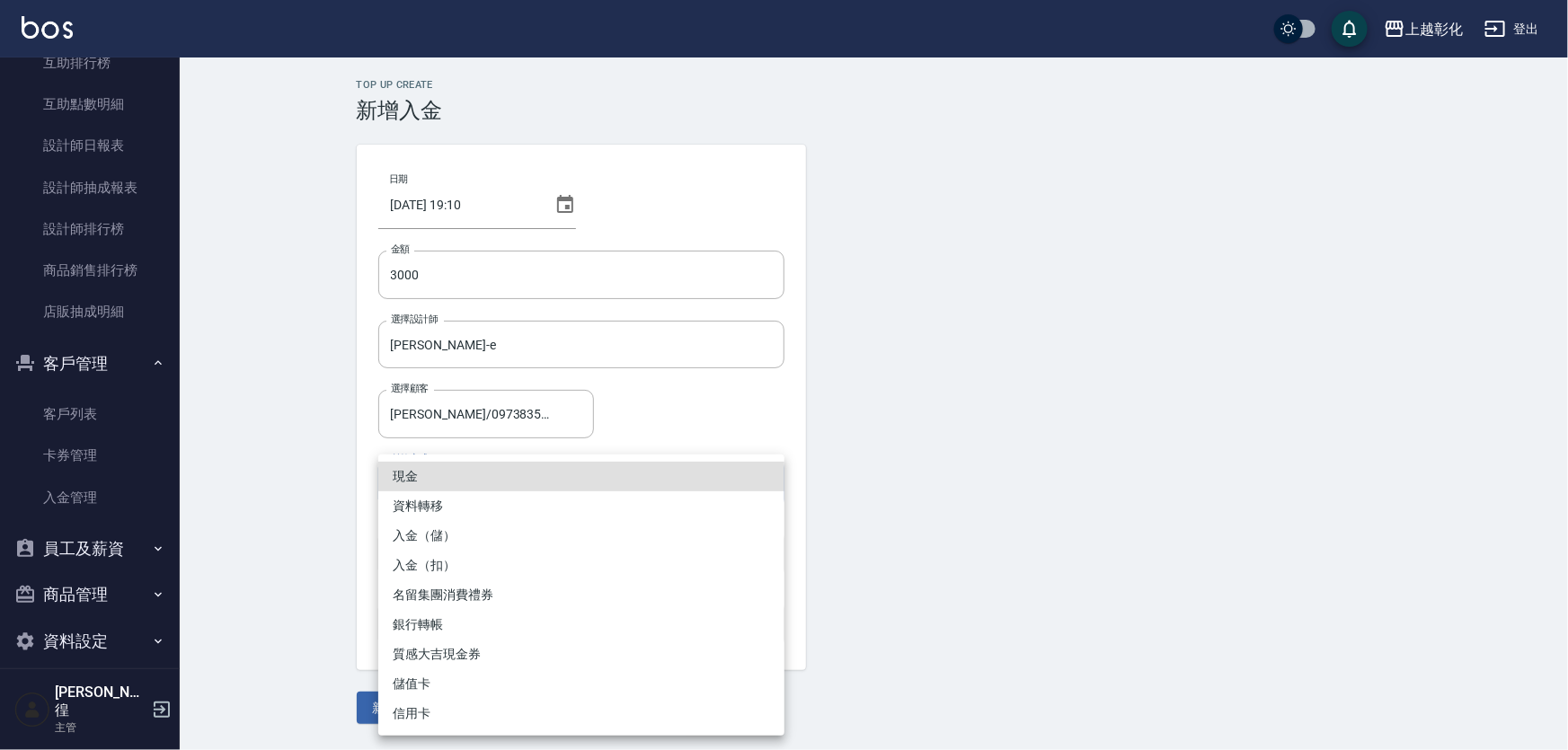
click at [460, 568] on li "入金（扣）" at bounding box center [582, 565] width 406 height 30
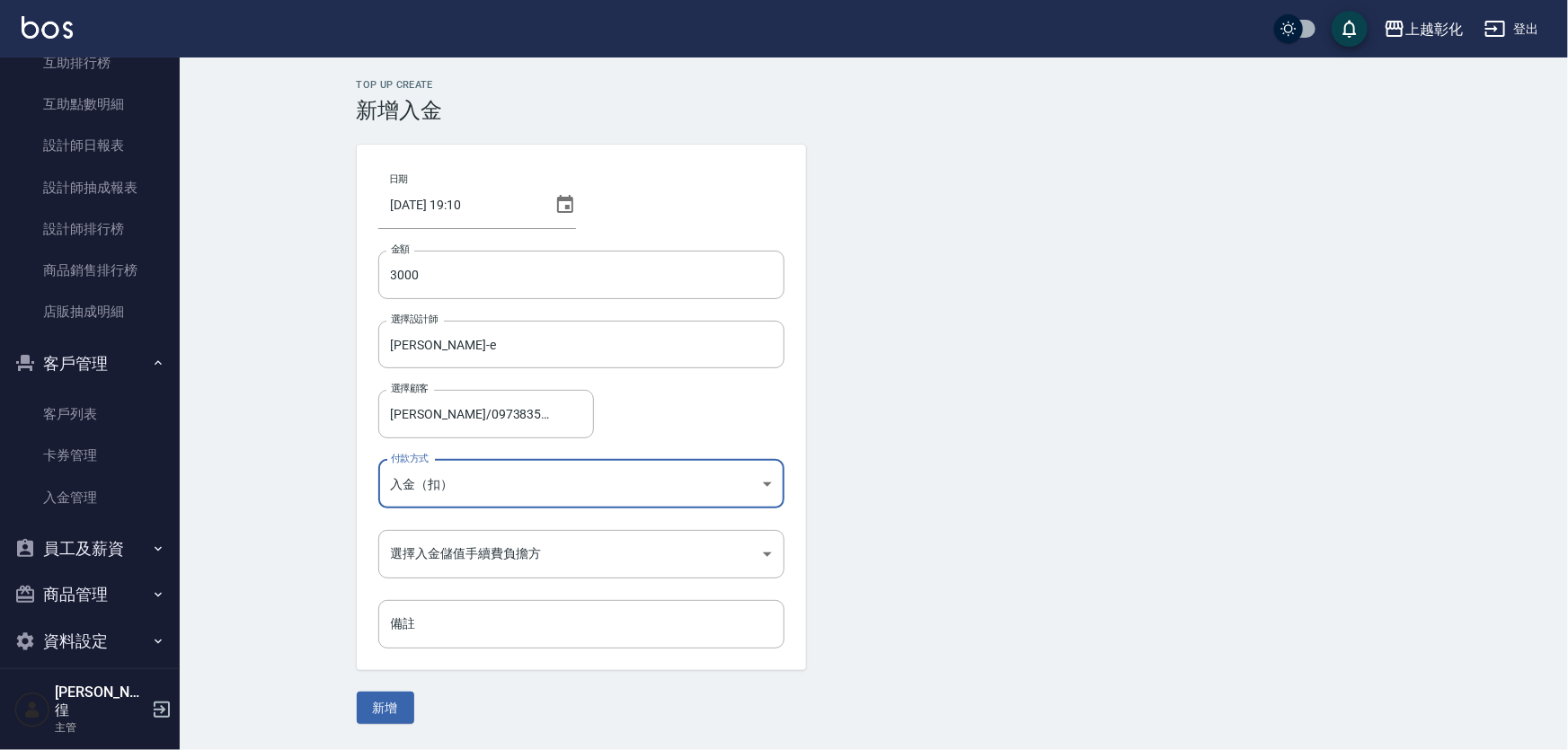
click at [460, 487] on body "上越彰化 登出 櫃檯作業 打帳單 帳單列表 現金收支登錄 材料自購登錄 每日結帳 排班表 現場電腦打卡 預約管理 預約管理 單日預約紀錄 單週預約紀錄 報表及…" at bounding box center [784, 375] width 1568 height 750
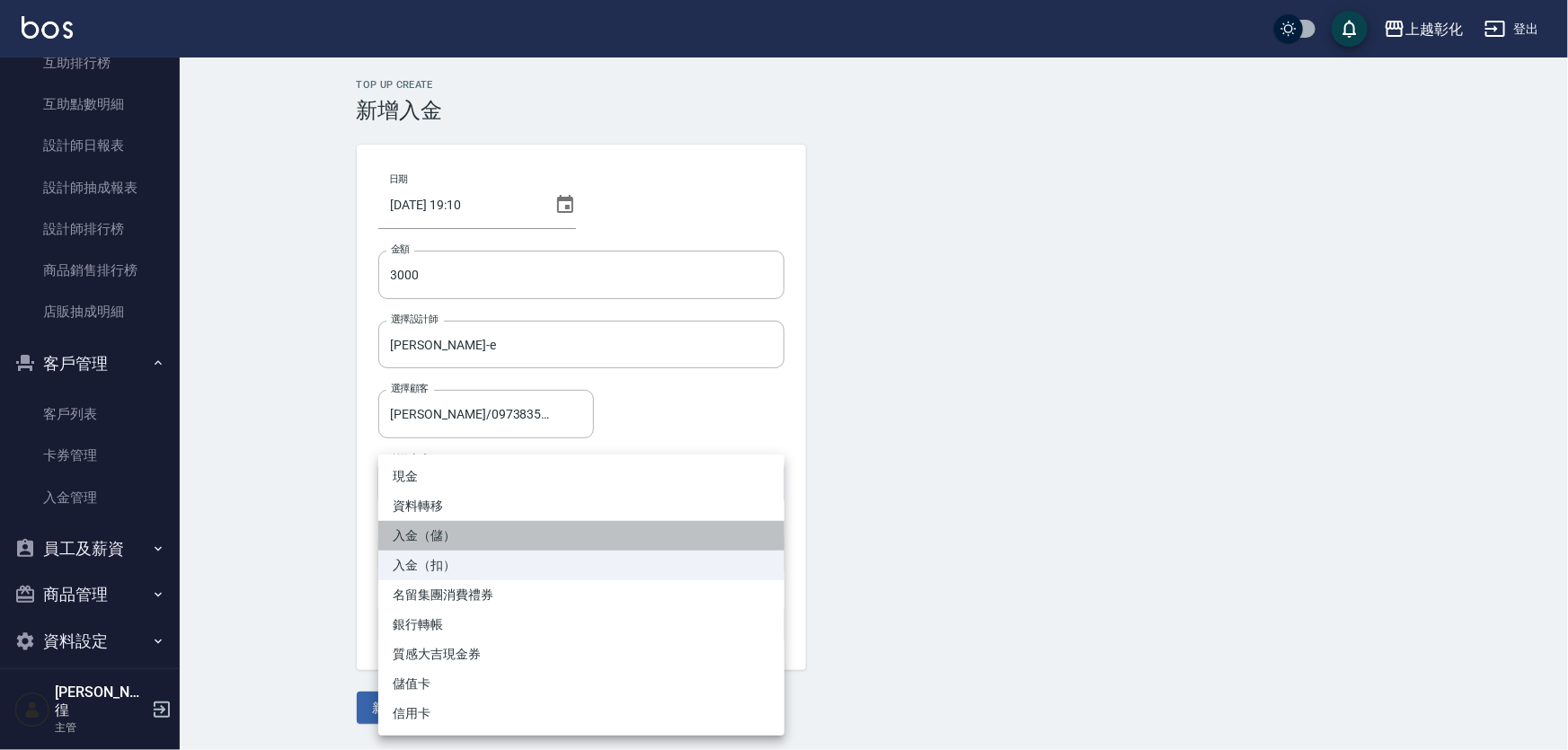
click at [462, 543] on li "入金（儲）" at bounding box center [582, 535] width 406 height 30
type input "入金（儲）"
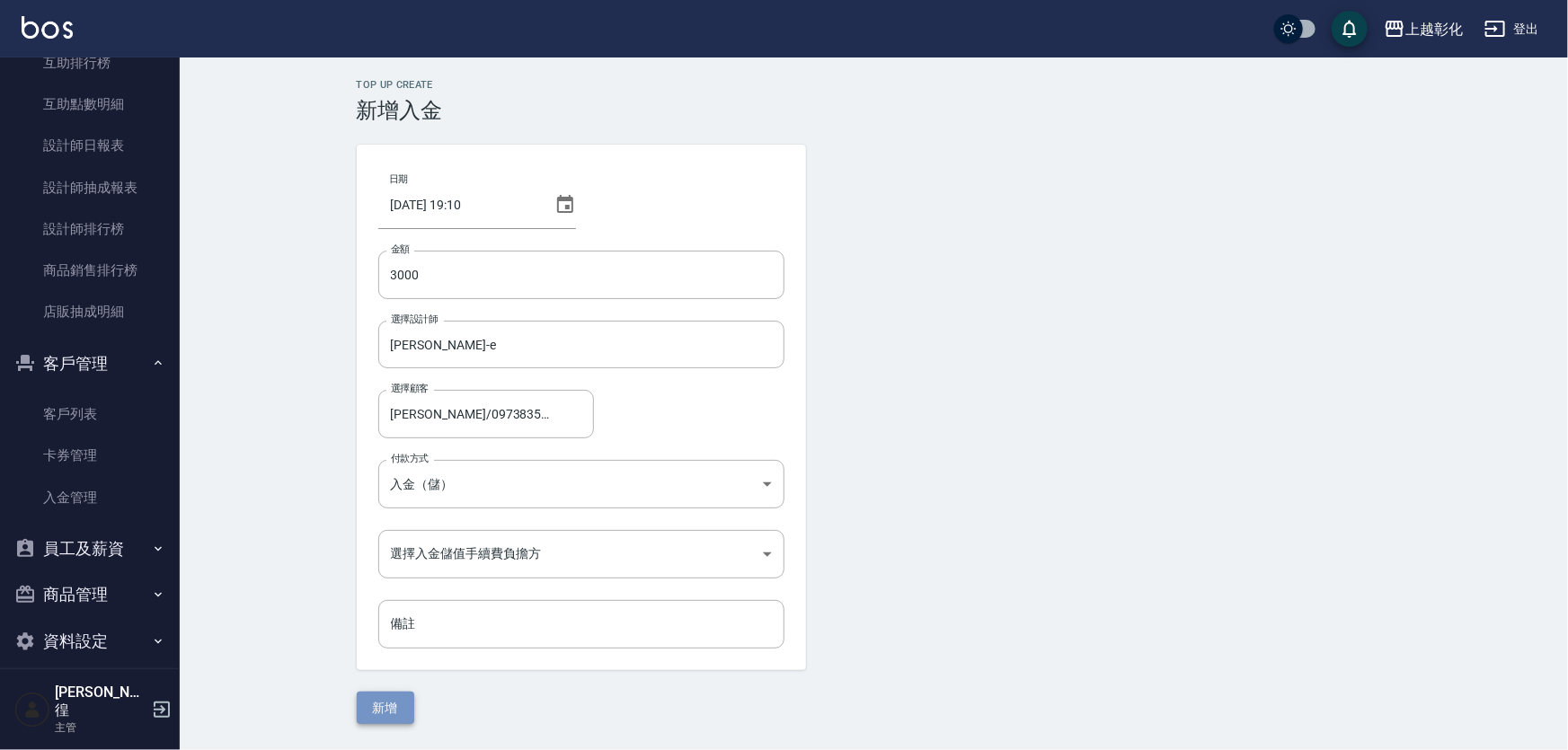
click at [399, 701] on button "新增" at bounding box center [386, 709] width 57 height 34
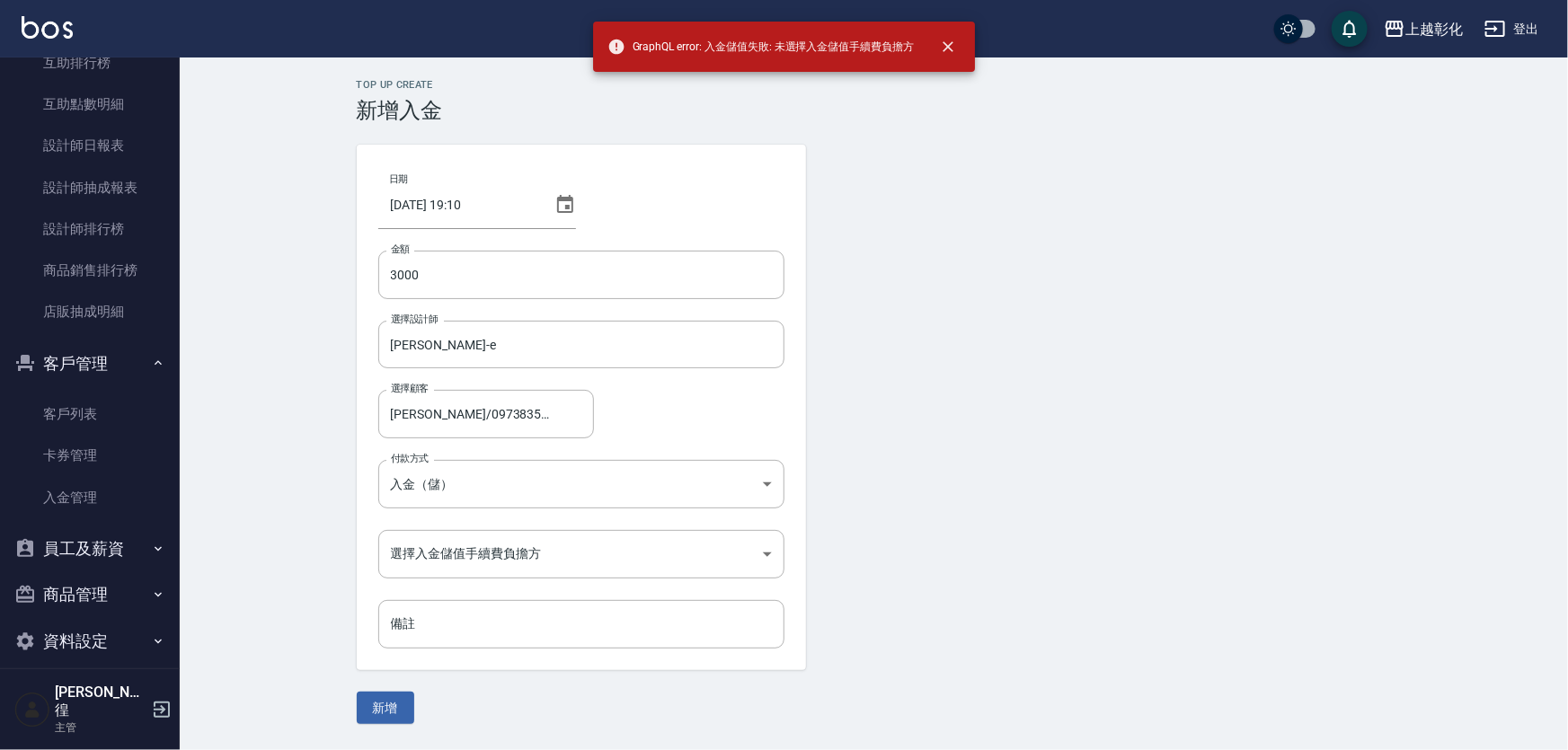
click at [545, 527] on div "日期 [DATE] 19:10 金額 3000 金額 選擇設計師 [PERSON_NAME]-e 選擇設計師 選擇顧客 [PERSON_NAME]/09738…" at bounding box center [582, 407] width 450 height 525
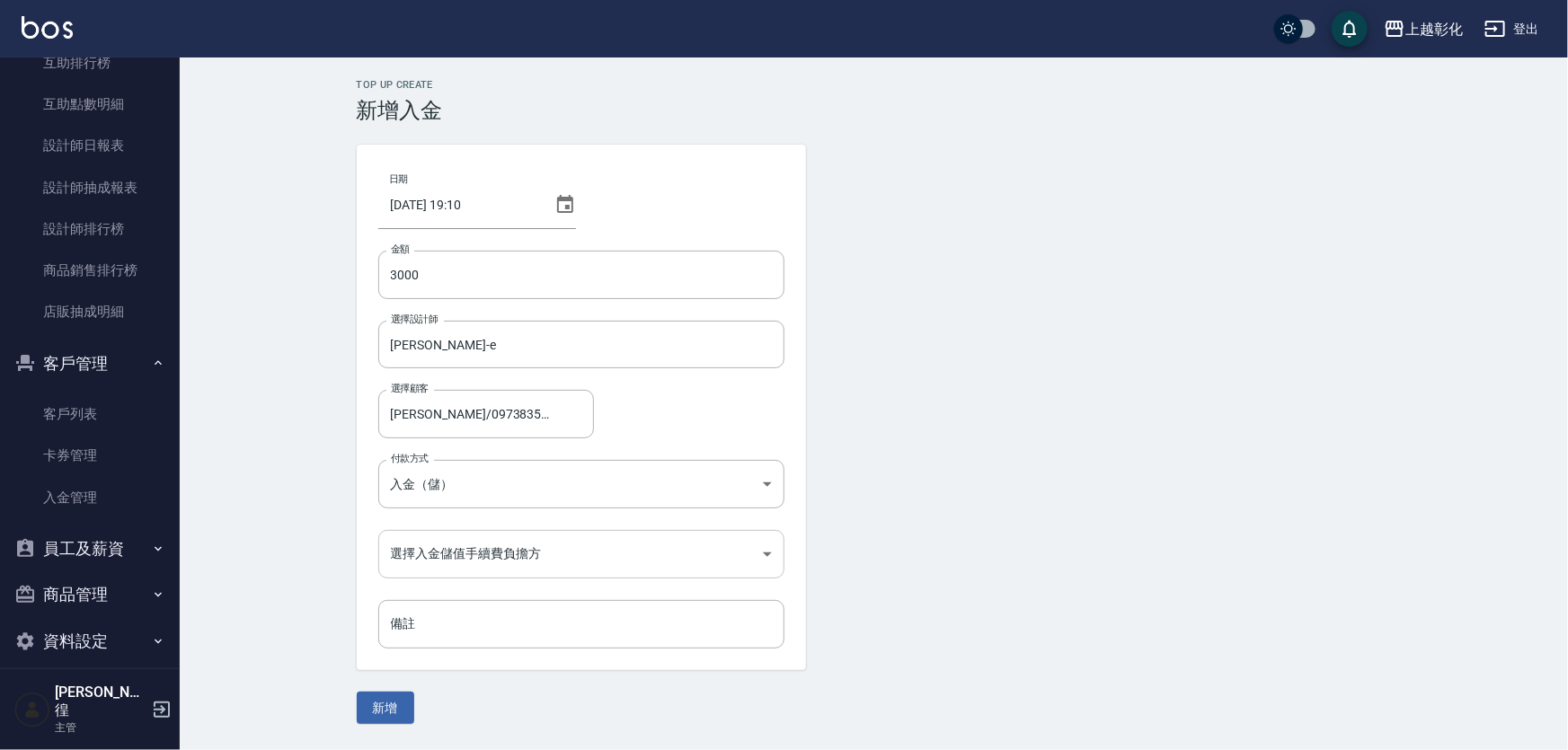
click at [534, 556] on body "上越彰化 登出 櫃檯作業 打帳單 帳單列表 現金收支登錄 材料自購登錄 每日結帳 排班表 現場電腦打卡 預約管理 預約管理 單日預約紀錄 單週預約紀錄 報表及…" at bounding box center [784, 375] width 1568 height 750
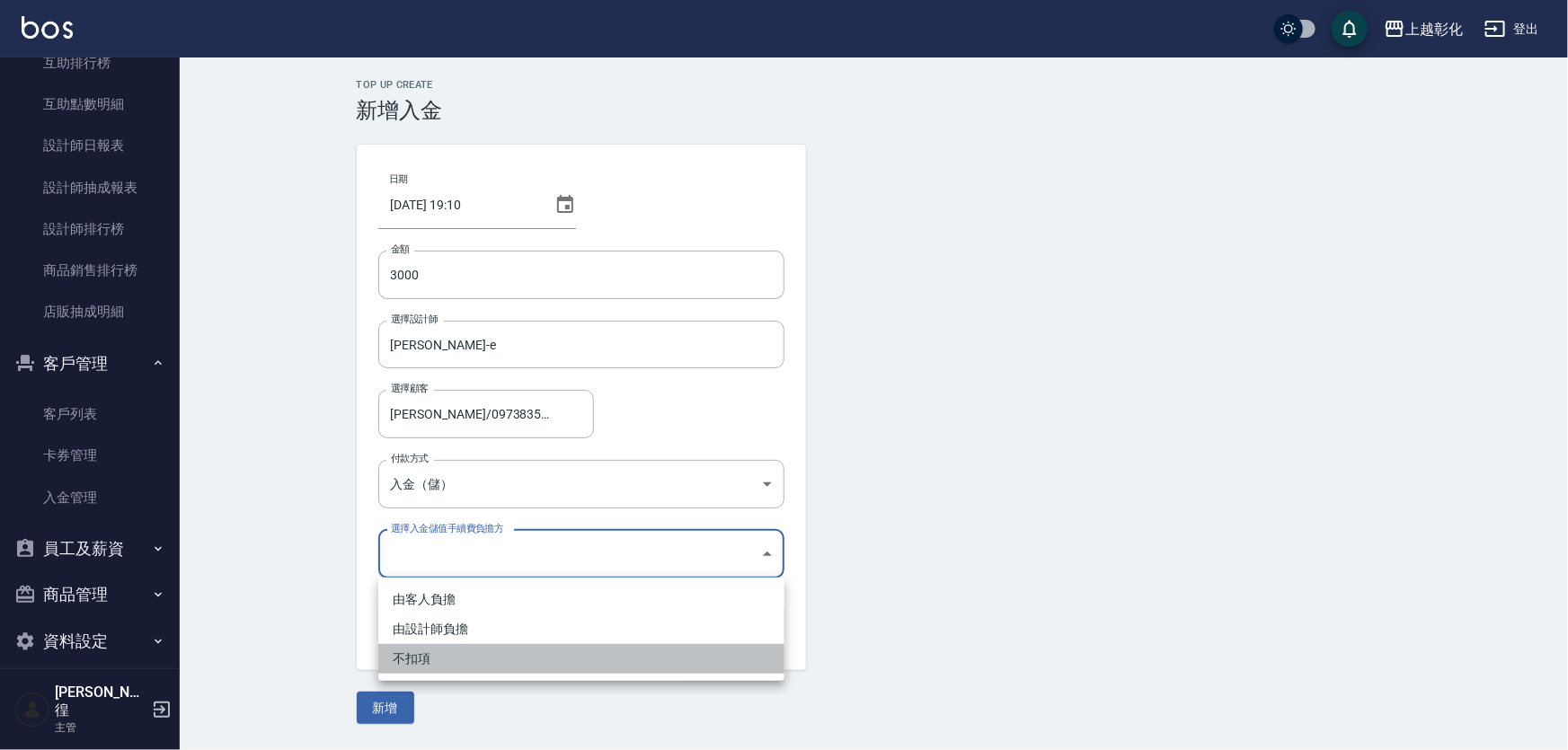
click at [430, 661] on li "不扣項" at bounding box center [582, 658] width 406 height 30
type input "WITHOUTHANDLINGFEE"
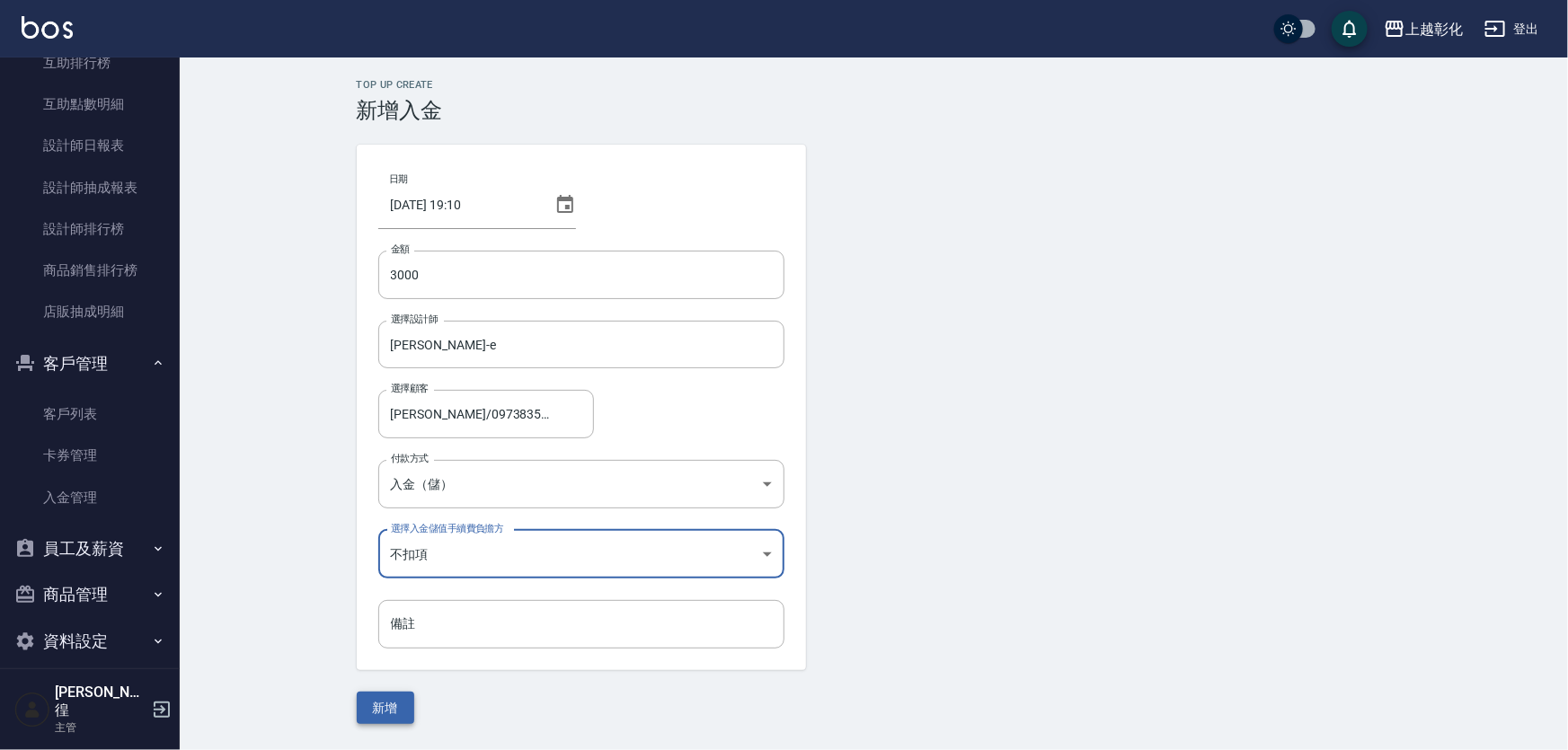
click at [407, 712] on button "新增" at bounding box center [386, 709] width 57 height 34
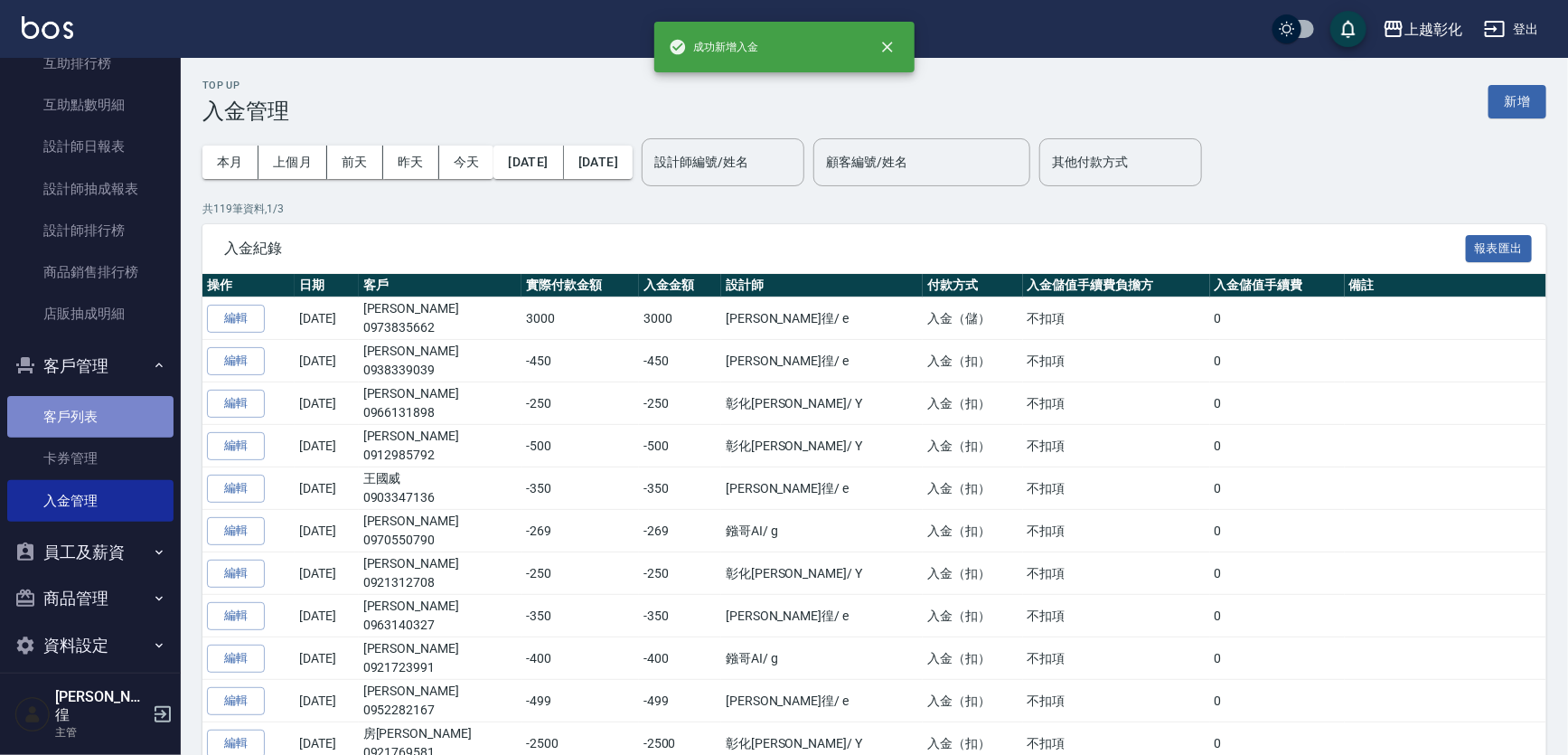
click at [94, 422] on link "客戶列表" at bounding box center [90, 417] width 167 height 42
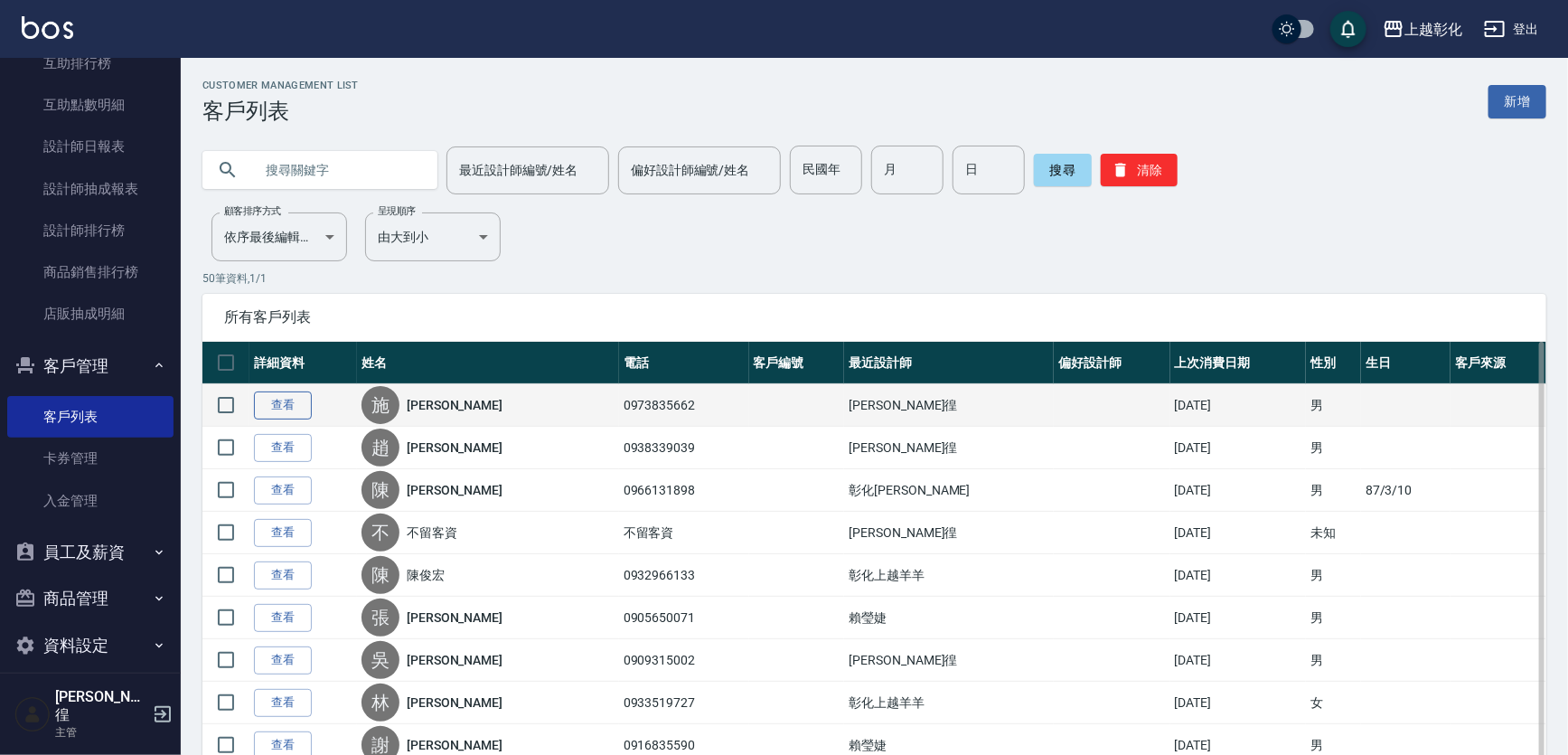
click at [301, 394] on td "查看" at bounding box center [302, 405] width 107 height 43
click at [301, 397] on link "查看" at bounding box center [283, 405] width 58 height 28
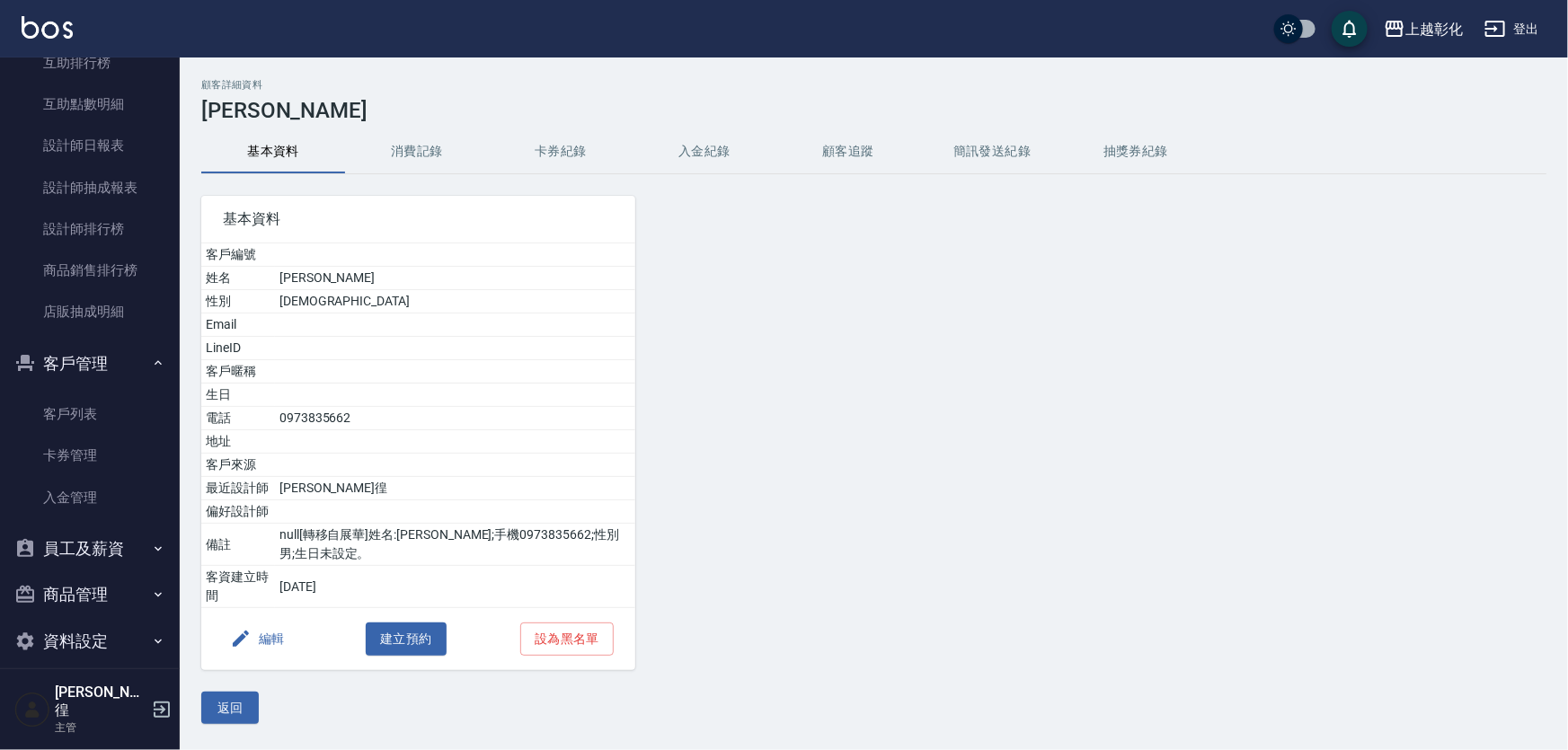
click at [849, 139] on button "顧客追蹤" at bounding box center [848, 152] width 144 height 43
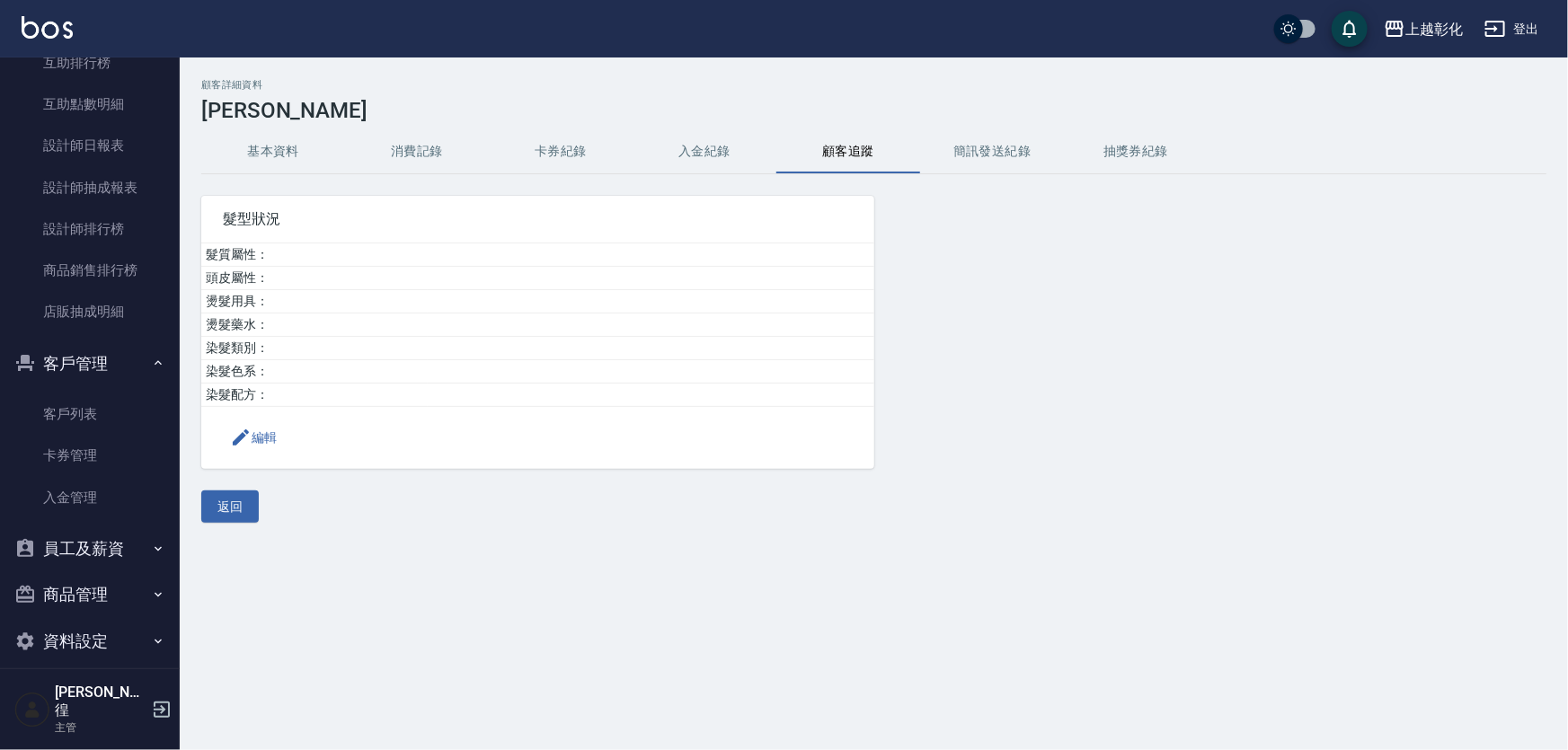
click at [764, 149] on button "入金紀錄" at bounding box center [704, 152] width 144 height 43
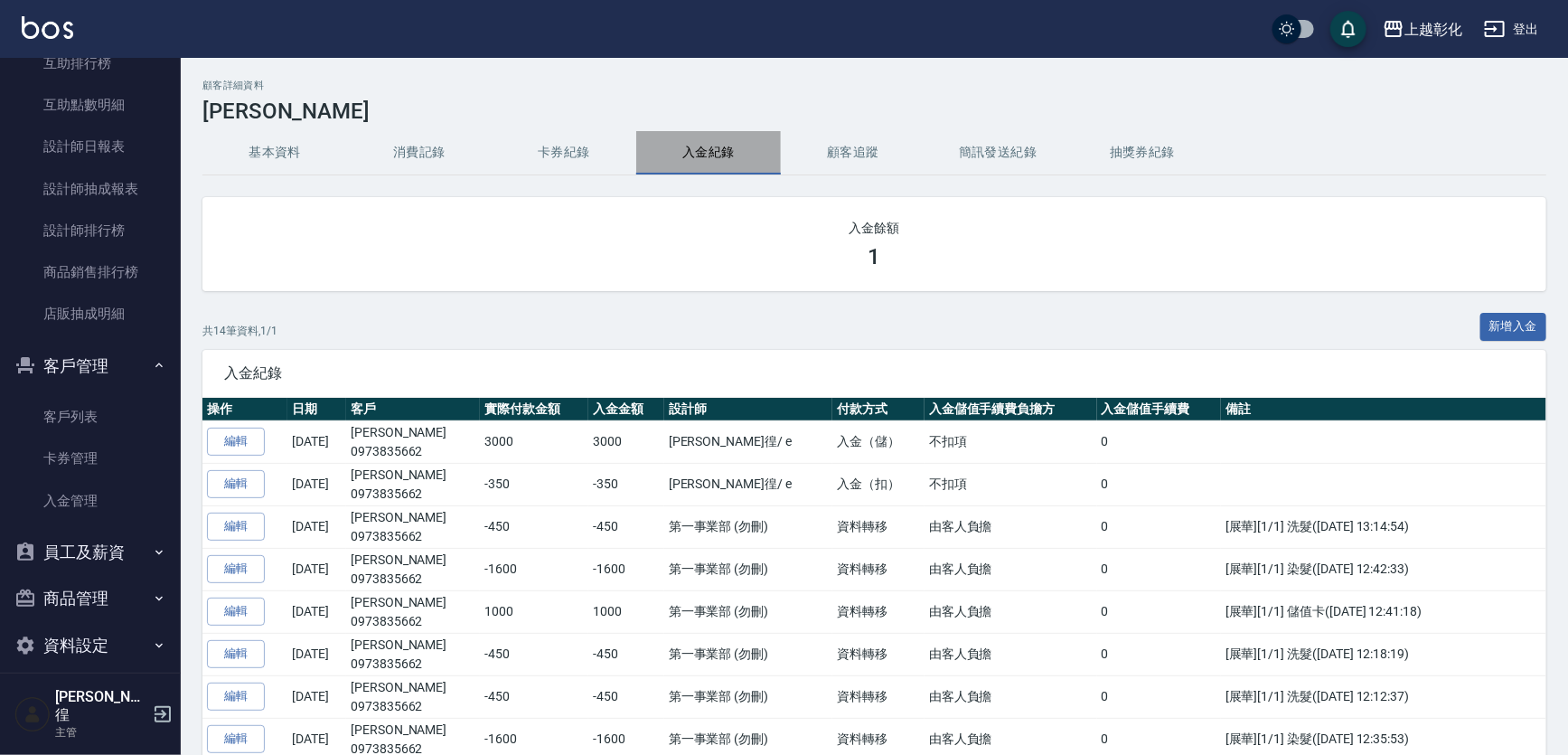
click at [706, 153] on button "入金紀錄" at bounding box center [708, 153] width 145 height 44
click at [1517, 325] on button "新增入金" at bounding box center [1512, 326] width 66 height 28
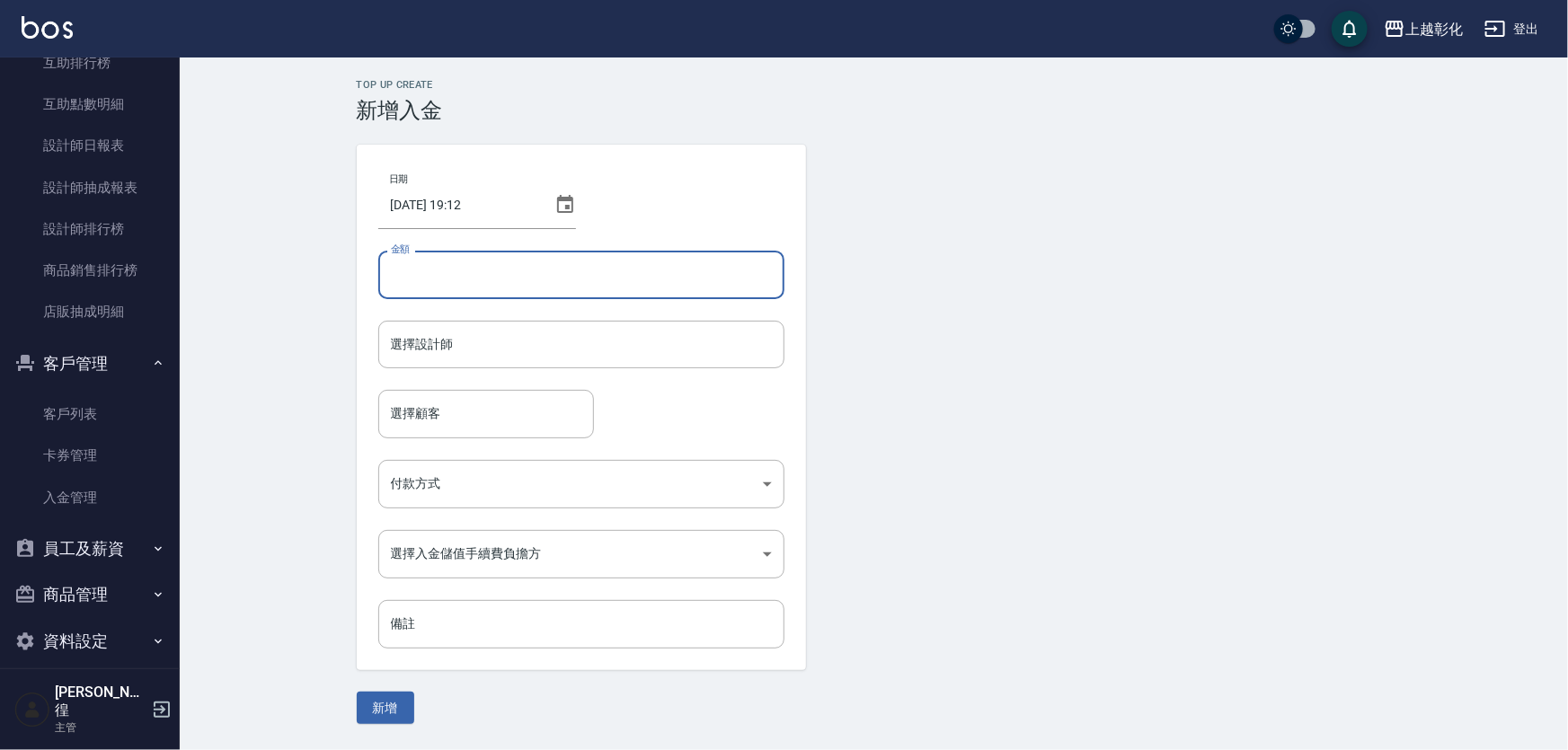
click at [652, 290] on input "金額" at bounding box center [582, 274] width 406 height 48
type input "-1600"
click at [612, 316] on div "日期 [DATE] 19:12 金額 -1600 金額 選擇設計師 選擇設計師 選擇顧客 選擇顧客 付款方式 ​ 付款方式 選擇入金儲值手續費負擔方 ​ 選擇…" at bounding box center [582, 407] width 450 height 525
click at [611, 326] on div "選擇設計師" at bounding box center [582, 344] width 406 height 47
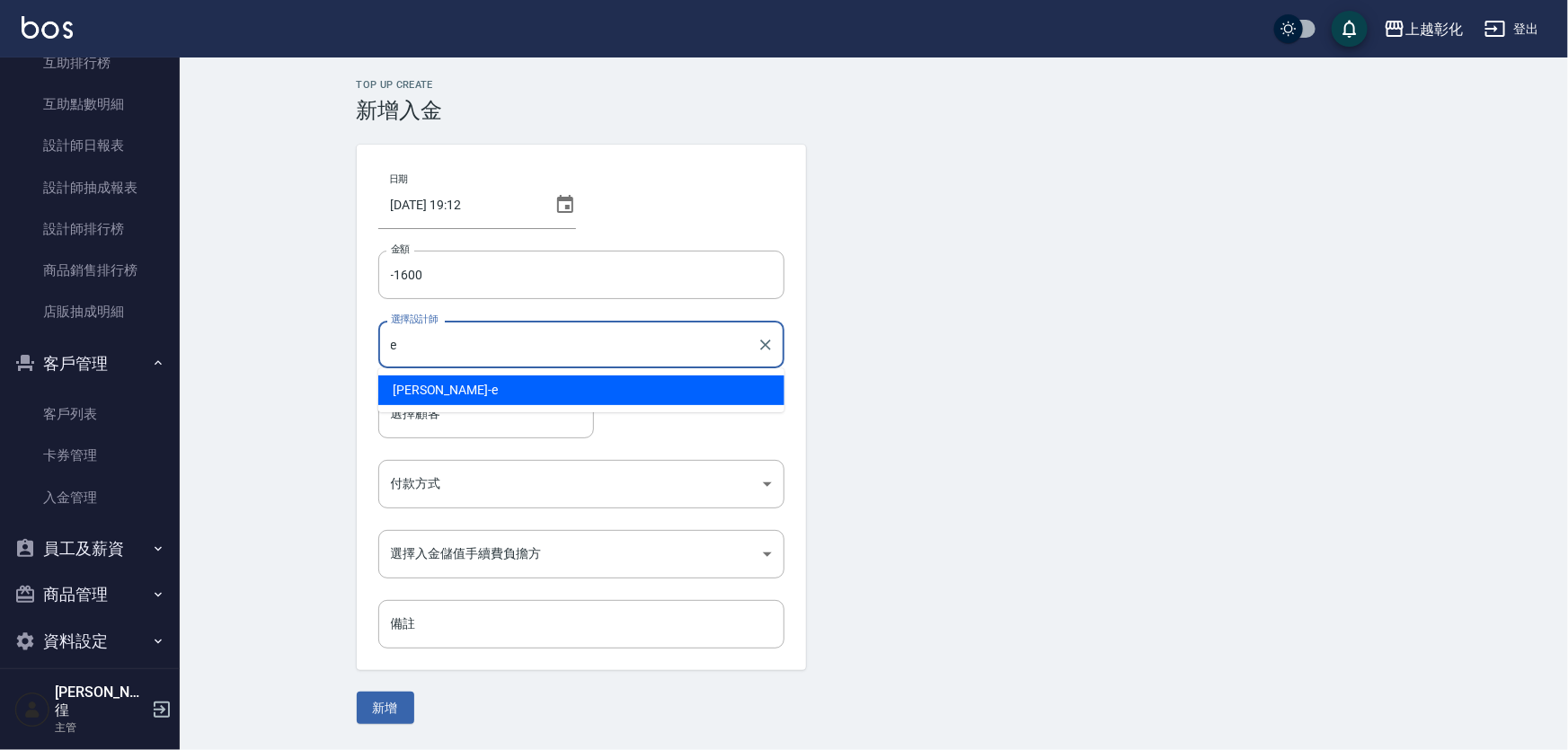
click at [509, 389] on div "[PERSON_NAME] -e" at bounding box center [582, 390] width 406 height 30
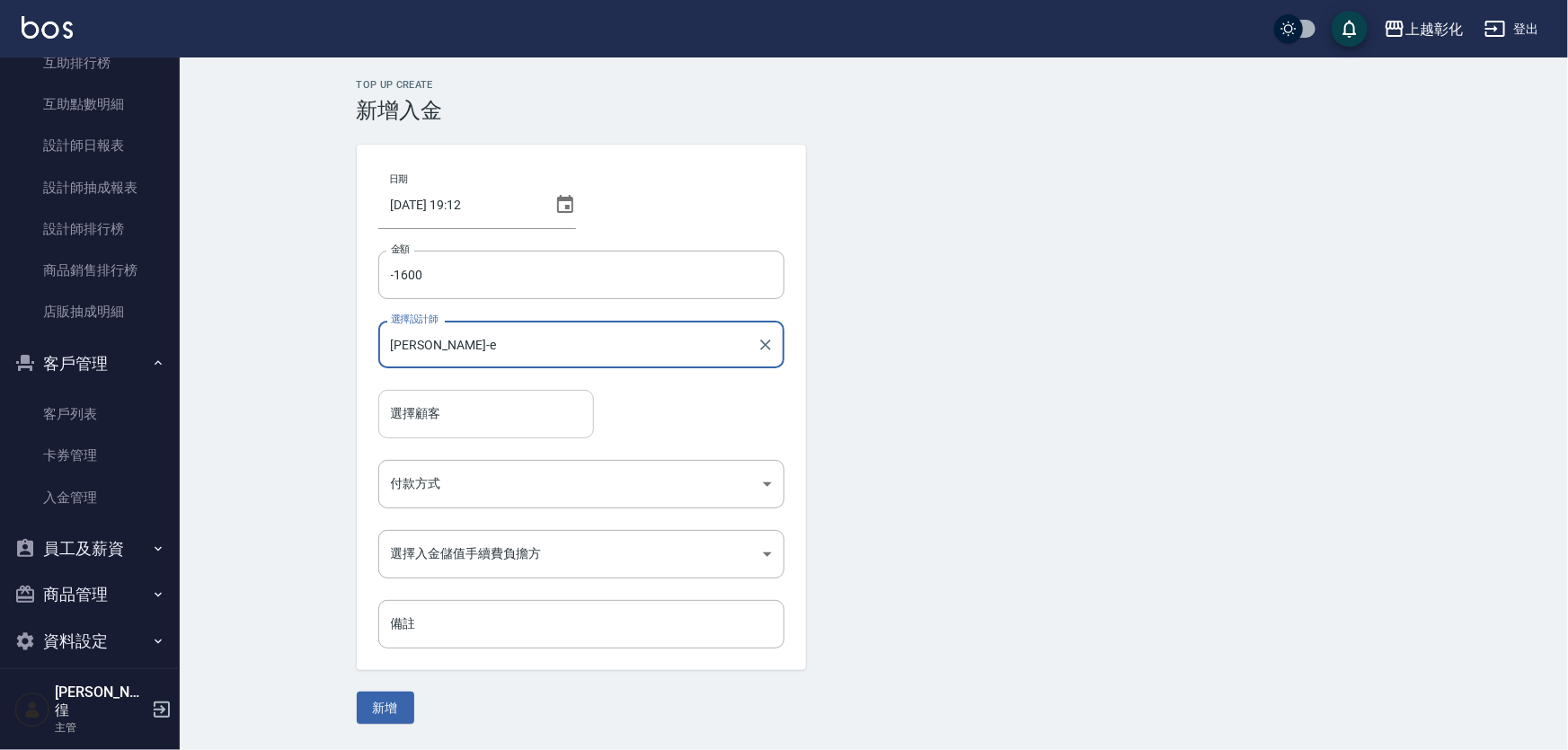
type input "[PERSON_NAME]-e"
click at [488, 412] on input "選擇顧客" at bounding box center [486, 414] width 199 height 32
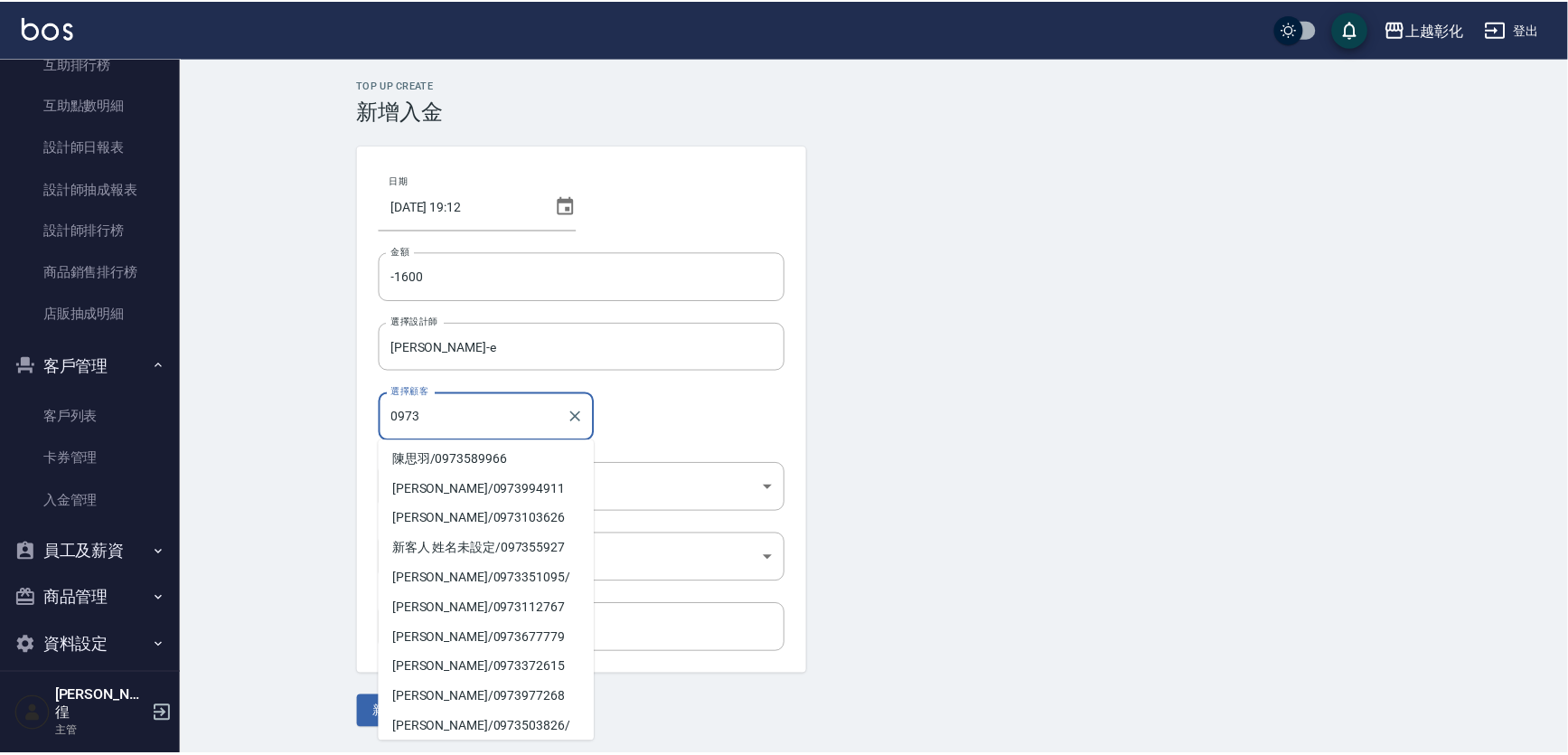
scroll to position [7, 0]
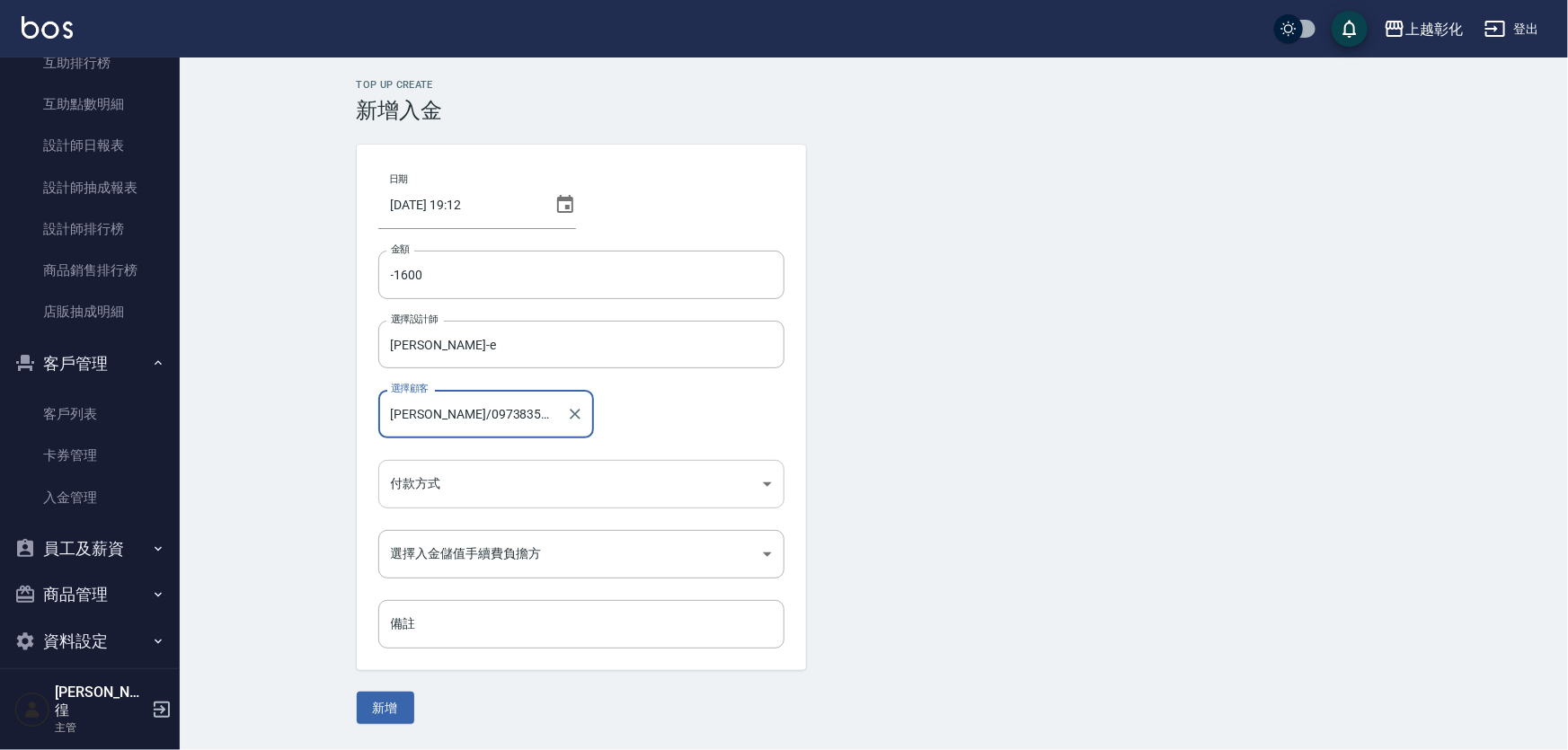
type input "[PERSON_NAME]/0973835662"
click at [482, 476] on body "上越彰化 登出 櫃檯作業 打帳單 帳單列表 現金收支登錄 材料自購登錄 每日結帳 排班表 現場電腦打卡 預約管理 預約管理 單日預約紀錄 單週預約紀錄 報表及…" at bounding box center [784, 375] width 1568 height 750
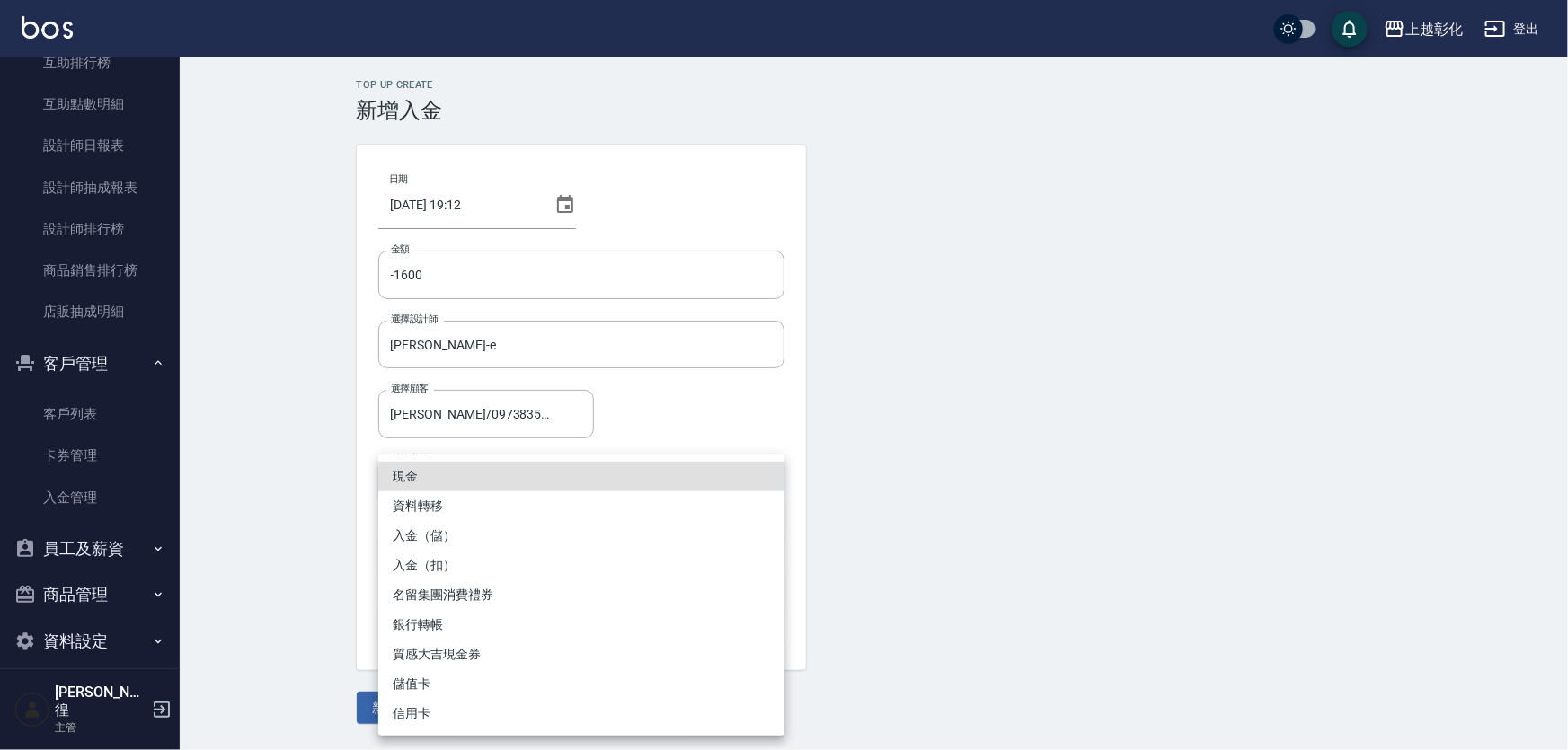
click at [464, 561] on li "入金（扣）" at bounding box center [582, 565] width 406 height 30
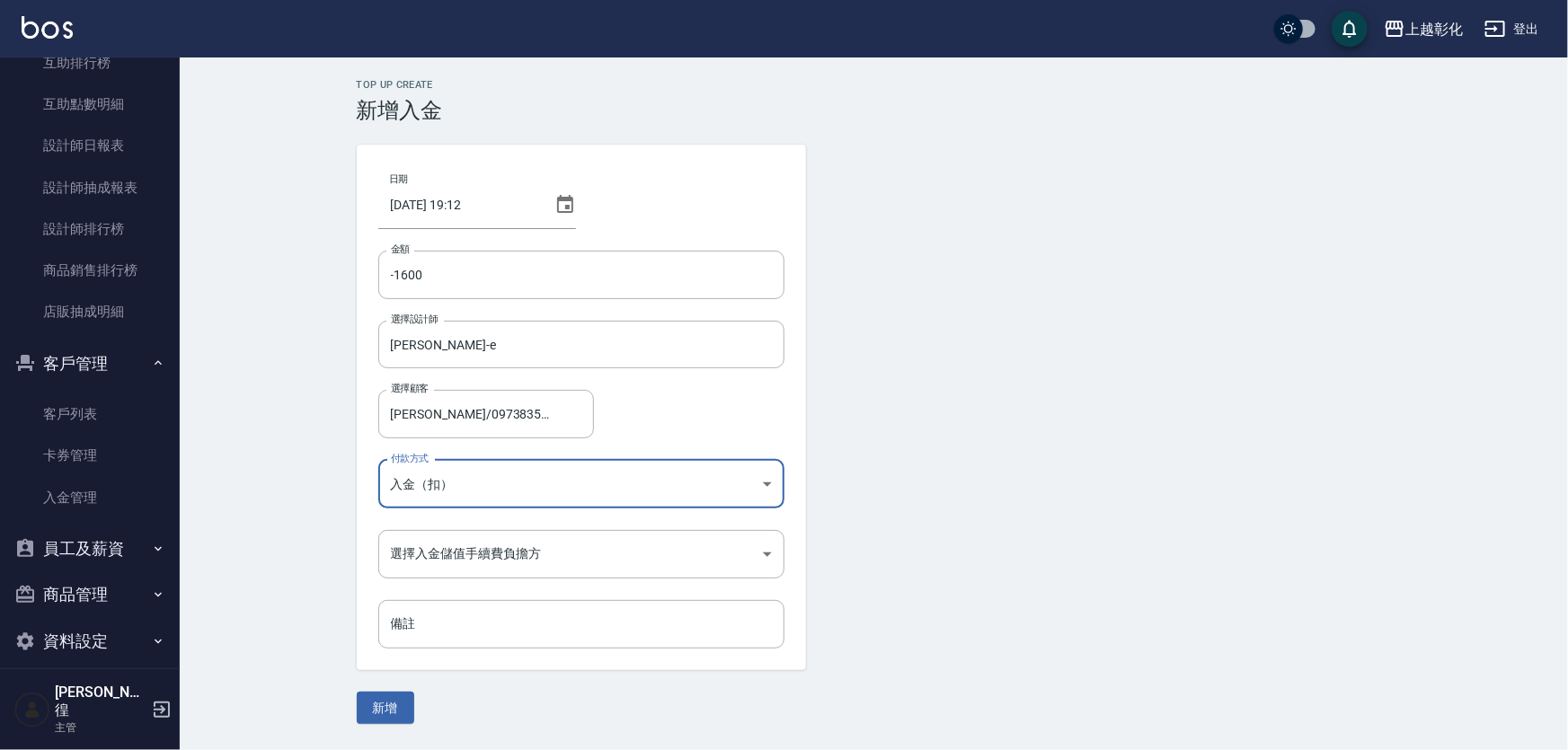
type input "入金（扣）"
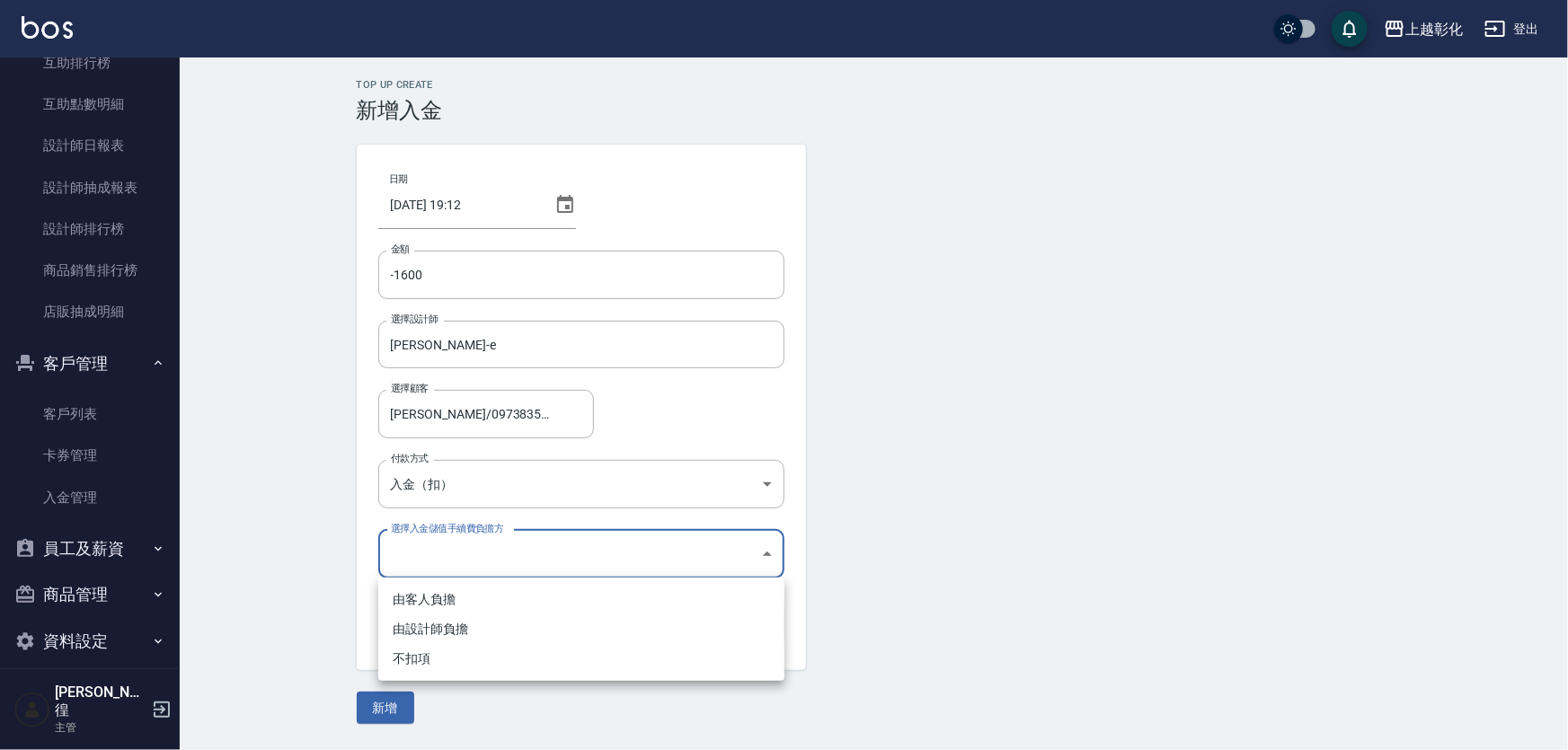
click at [432, 542] on body "上越彰化 登出 櫃檯作業 打帳單 帳單列表 現金收支登錄 材料自購登錄 每日結帳 排班表 現場電腦打卡 預約管理 預約管理 單日預約紀錄 單週預約紀錄 報表及…" at bounding box center [784, 375] width 1568 height 750
click at [399, 658] on li "不扣項" at bounding box center [582, 658] width 406 height 30
type input "WITHOUTHANDLINGFEE"
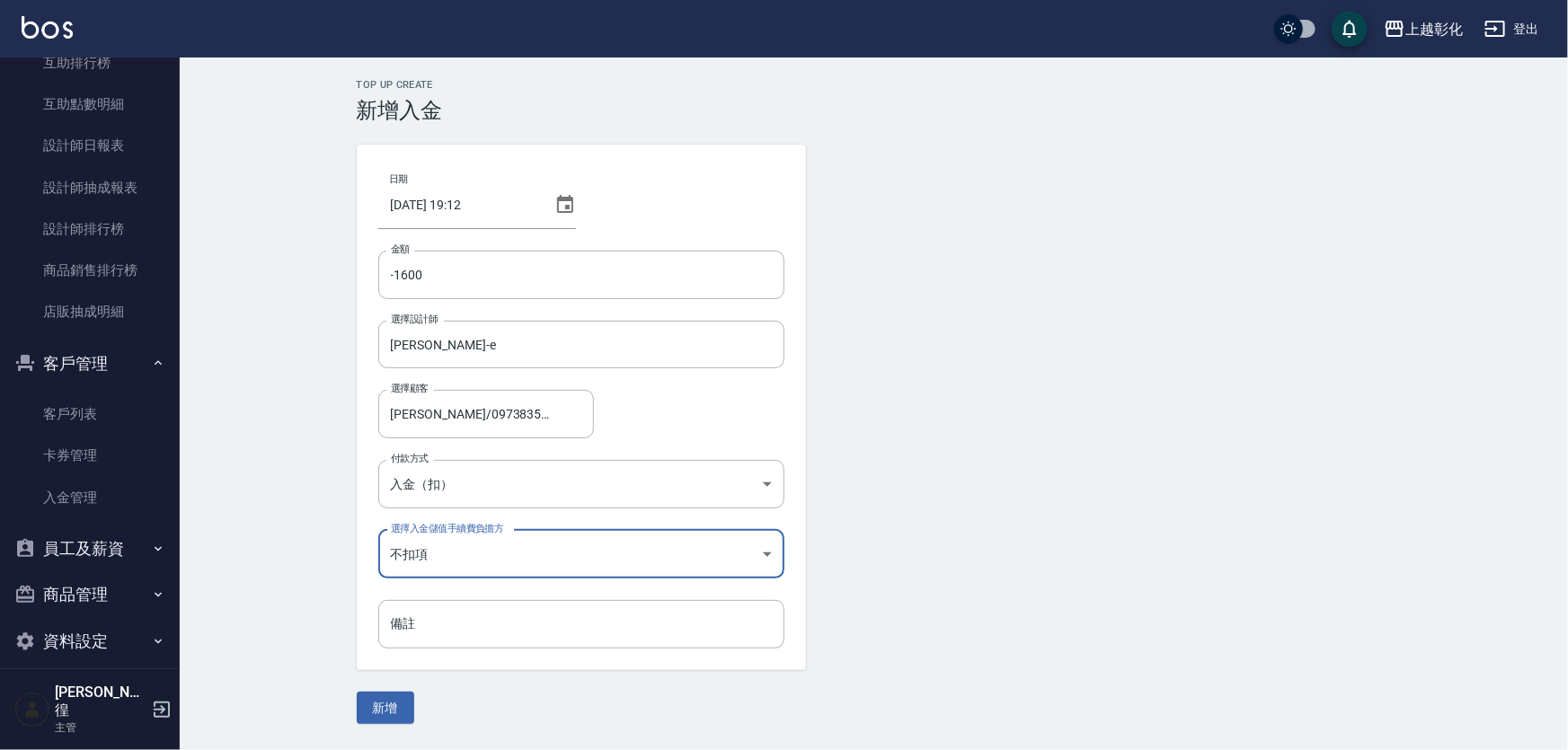
click at [393, 716] on div "由客人負擔 由設計師負擔 不扣項" at bounding box center [784, 375] width 1568 height 750
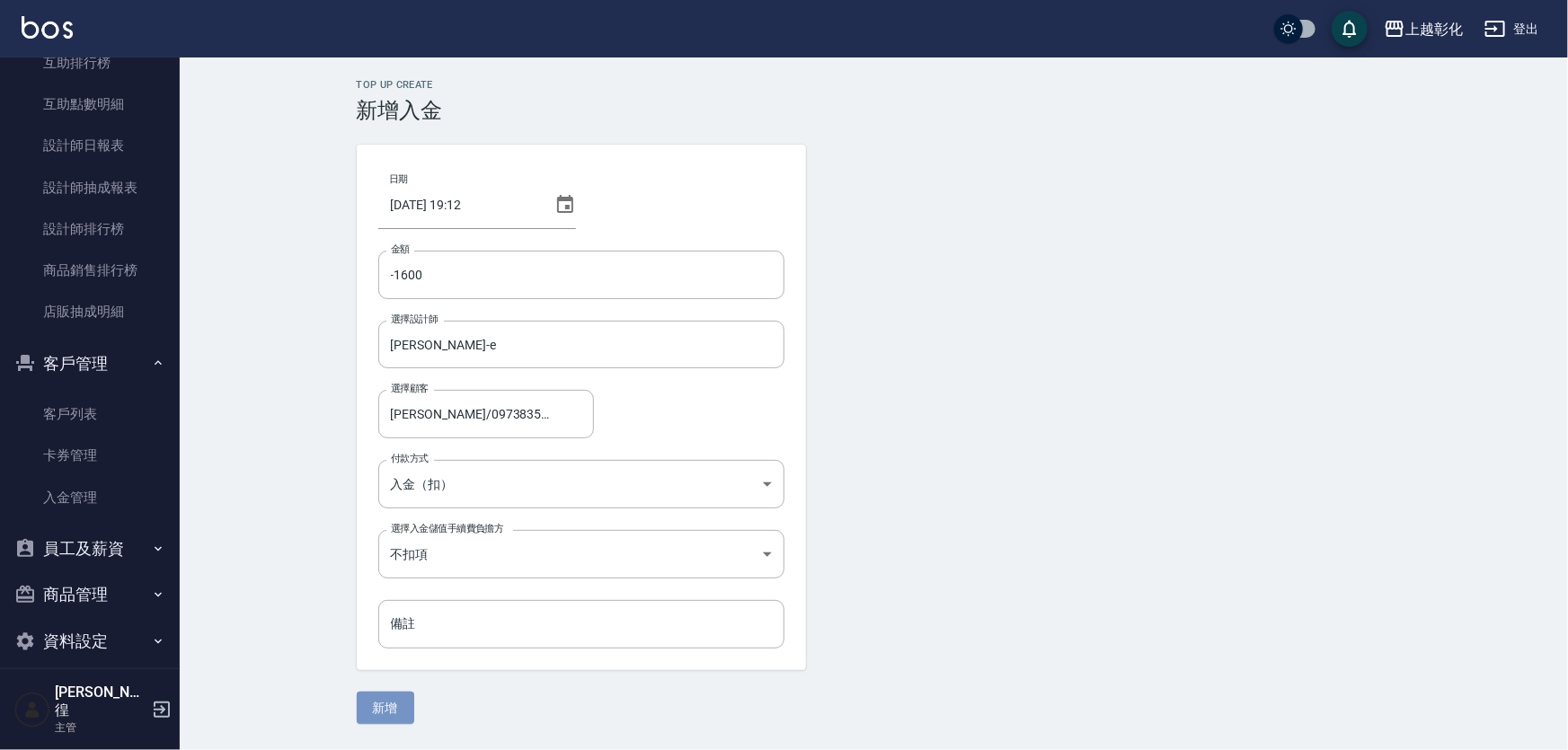
click at [398, 700] on button "新增" at bounding box center [386, 709] width 57 height 34
